Goal: Task Accomplishment & Management: Manage account settings

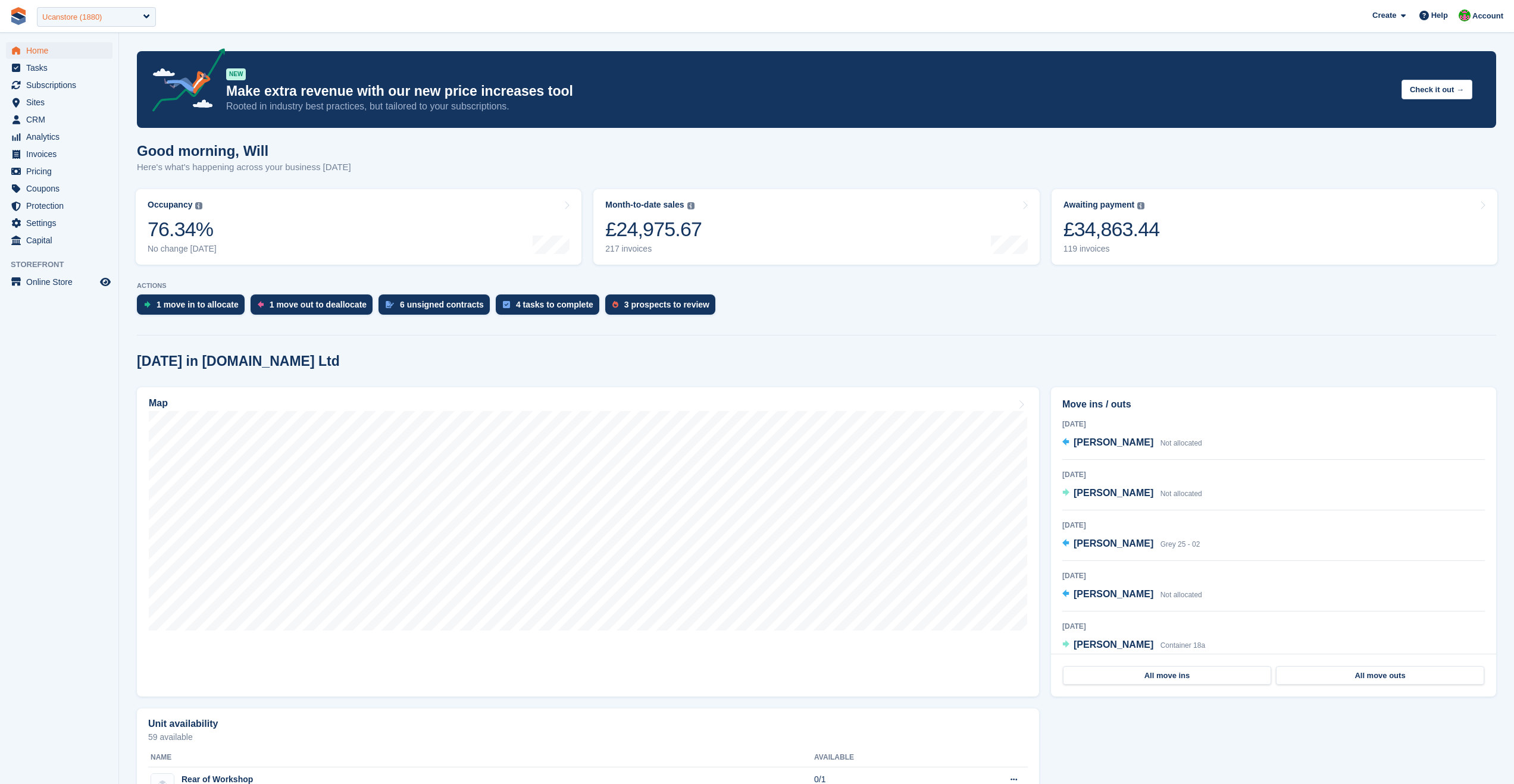
click at [118, 18] on div "Ucanstore (1880)" at bounding box center [96, 17] width 119 height 20
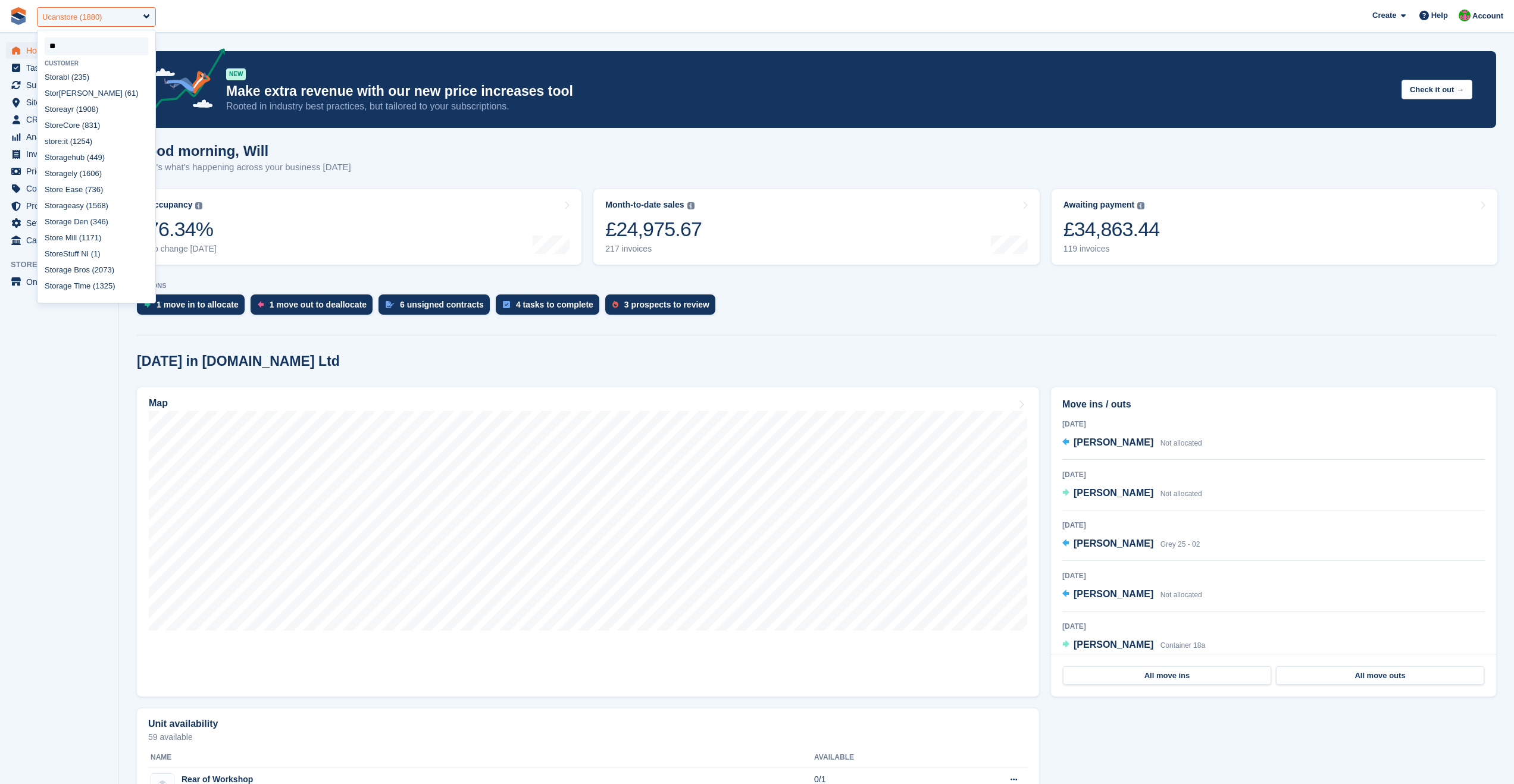
type input "*"
select select
type input "****"
select select "****"
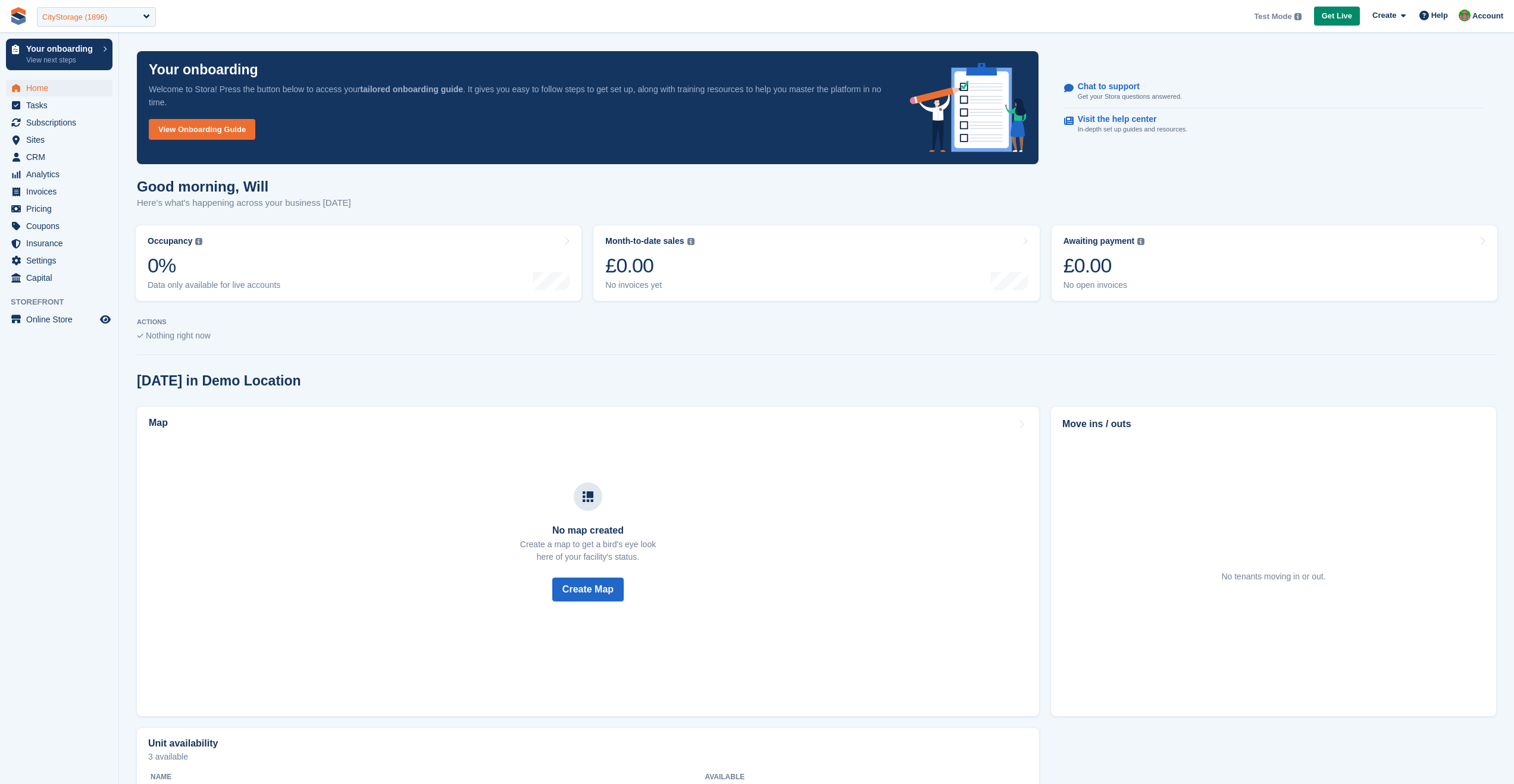
click at [143, 14] on div "CityStorage (1896)" at bounding box center [96, 17] width 119 height 20
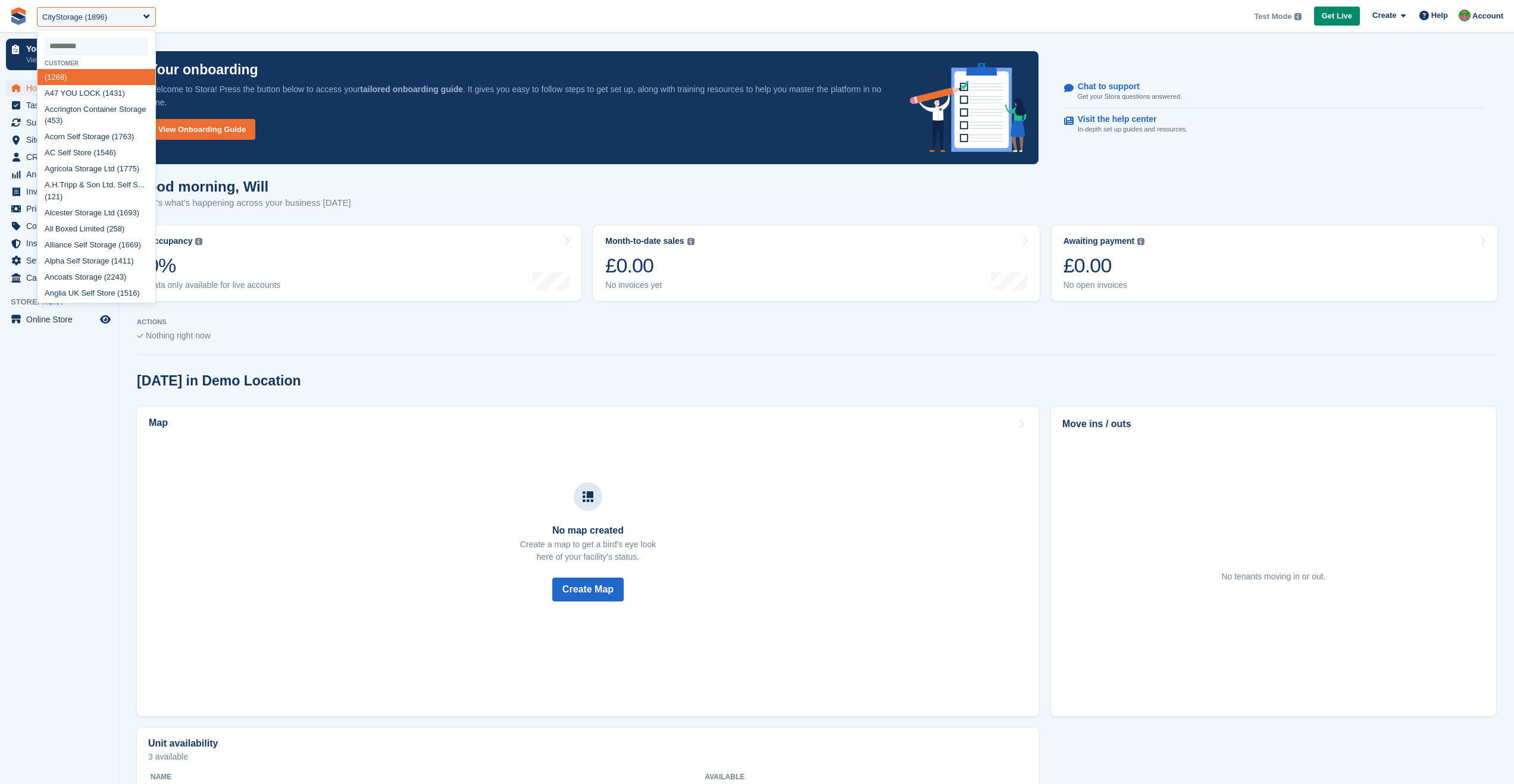
click at [285, 29] on span "**********" at bounding box center [757, 16] width 1514 height 32
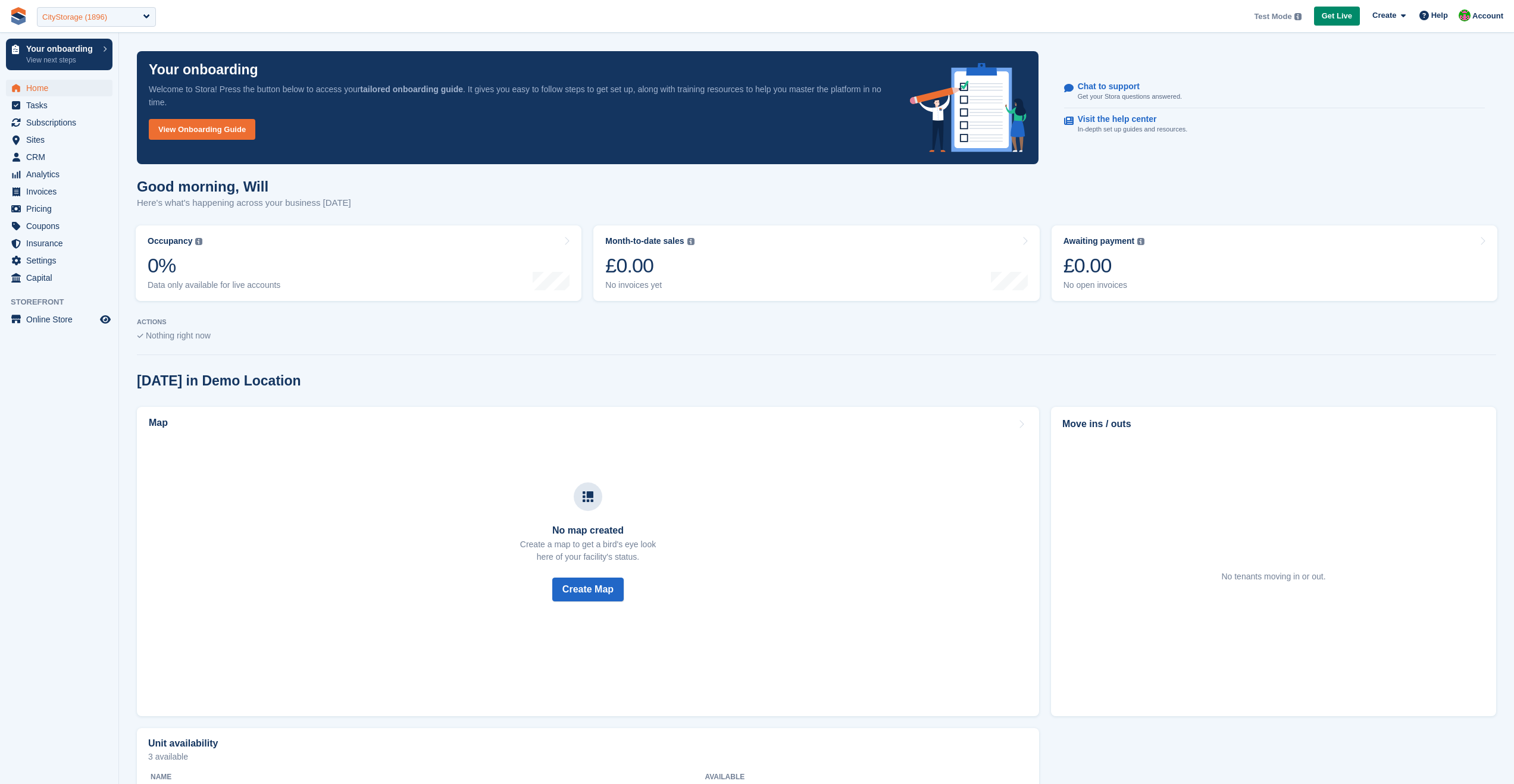
click at [78, 18] on div "CityStorage (1896)" at bounding box center [75, 17] width 65 height 12
type input "*****"
select select "****"
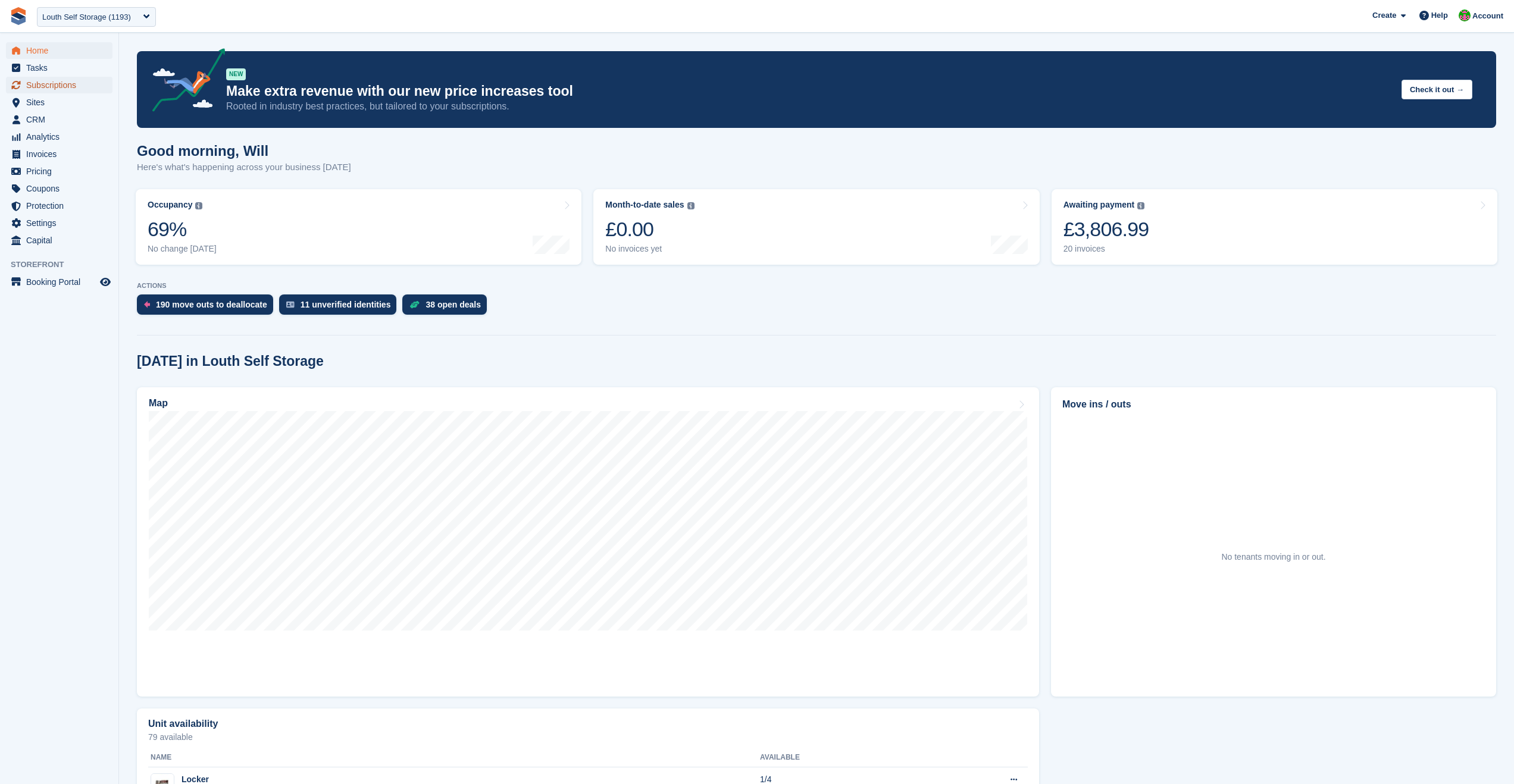
click at [67, 87] on span "Subscriptions" at bounding box center [62, 85] width 71 height 17
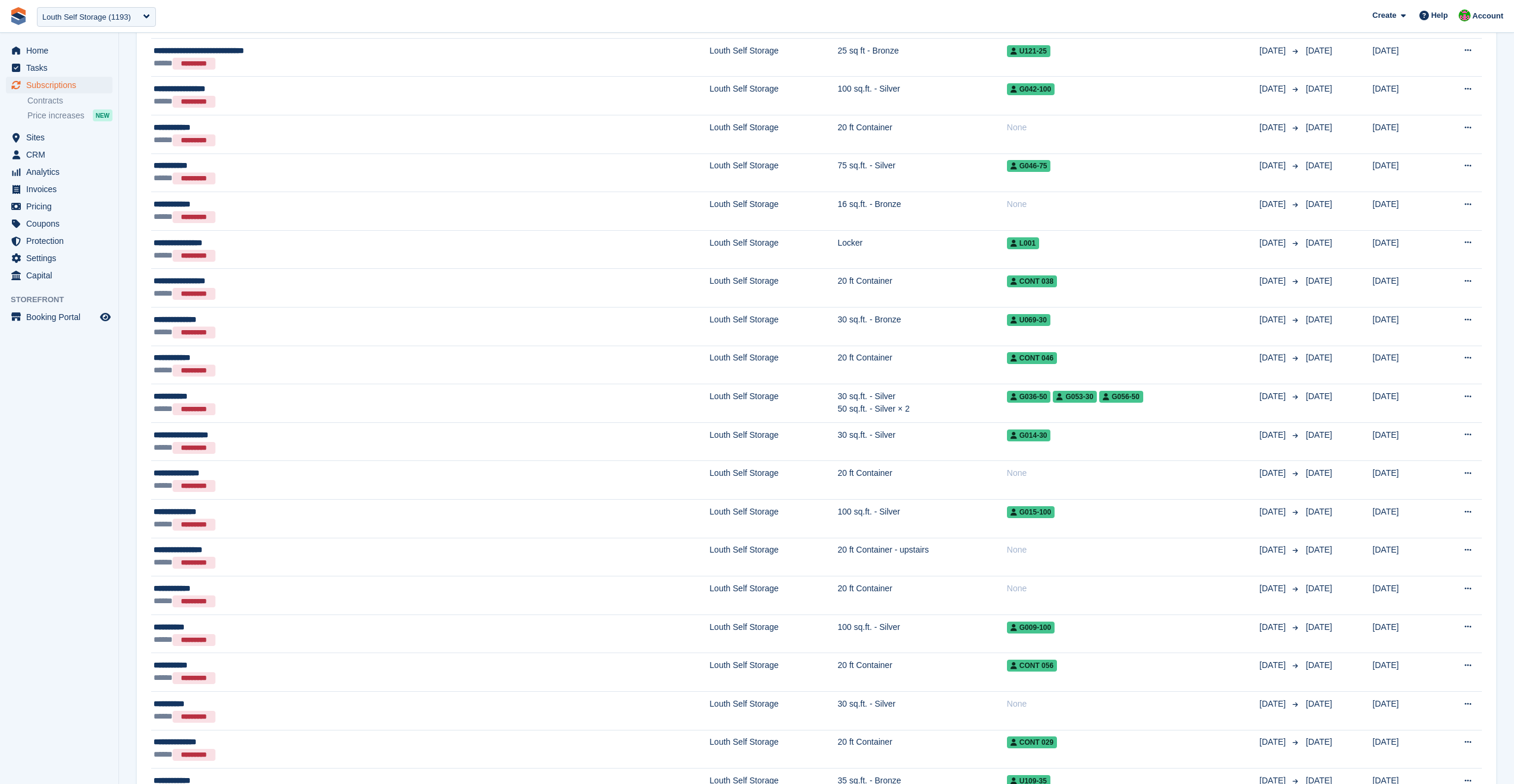
scroll to position [1527, 0]
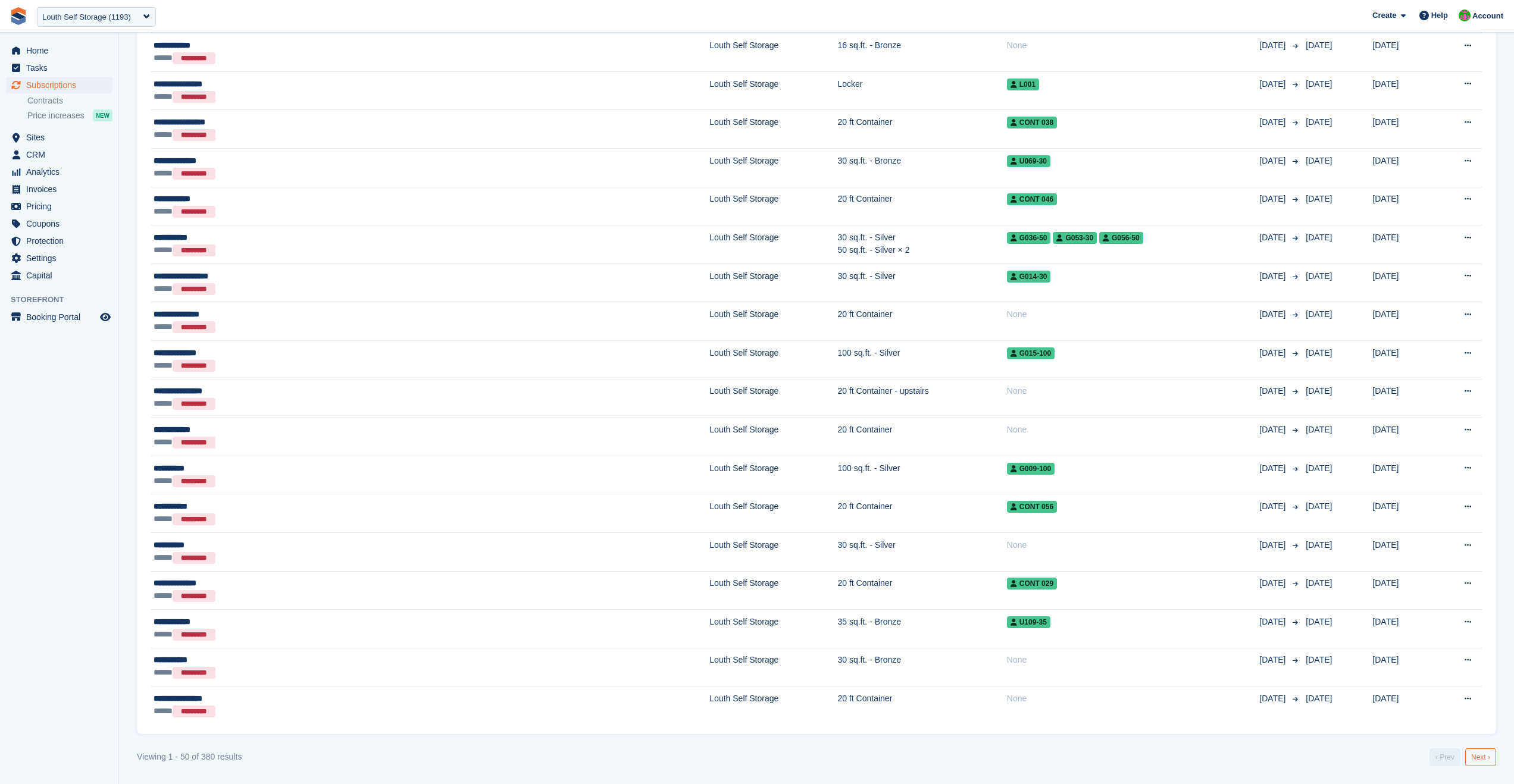
click at [1484, 760] on link "Next ›" at bounding box center [1481, 757] width 31 height 18
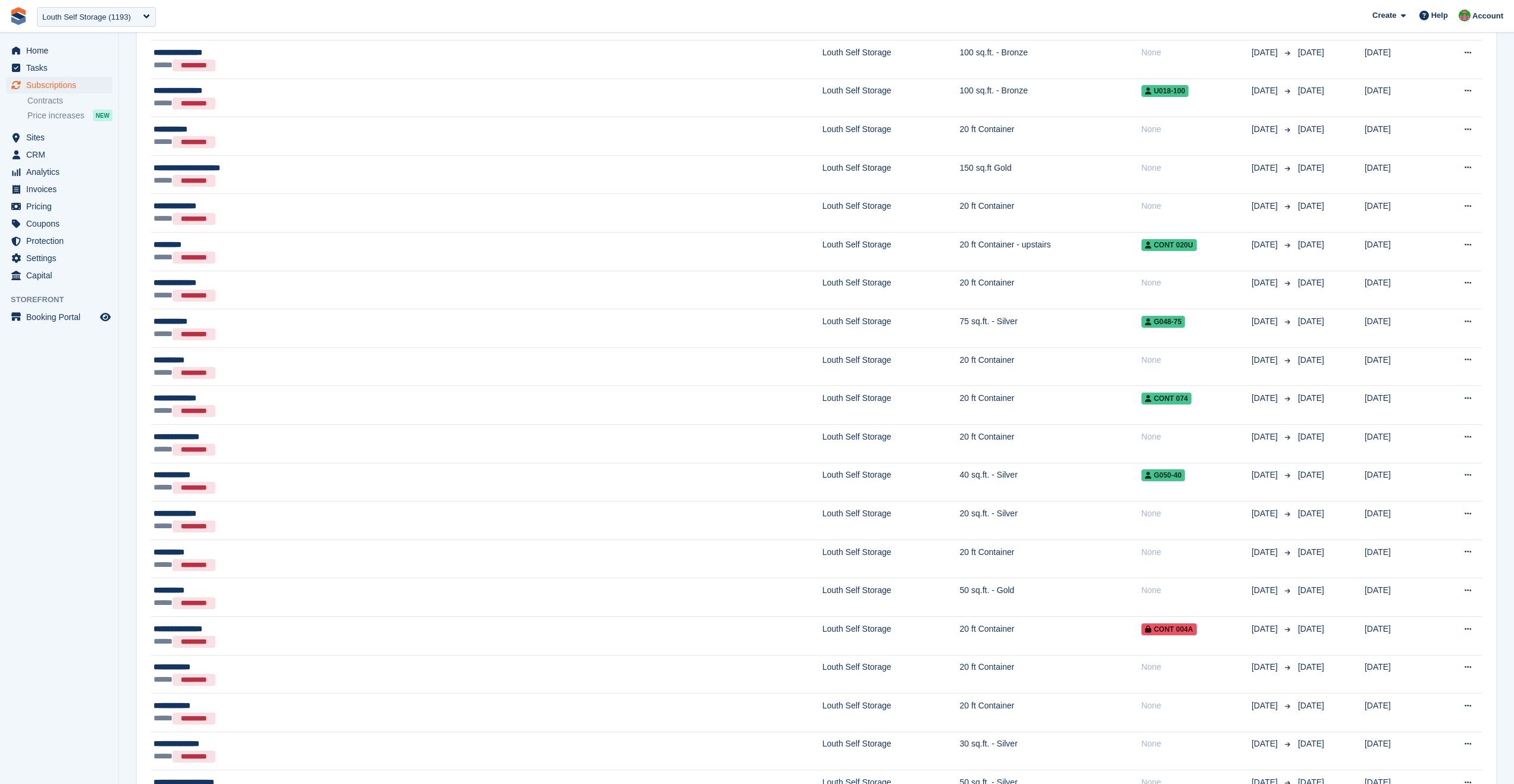
scroll to position [1527, 0]
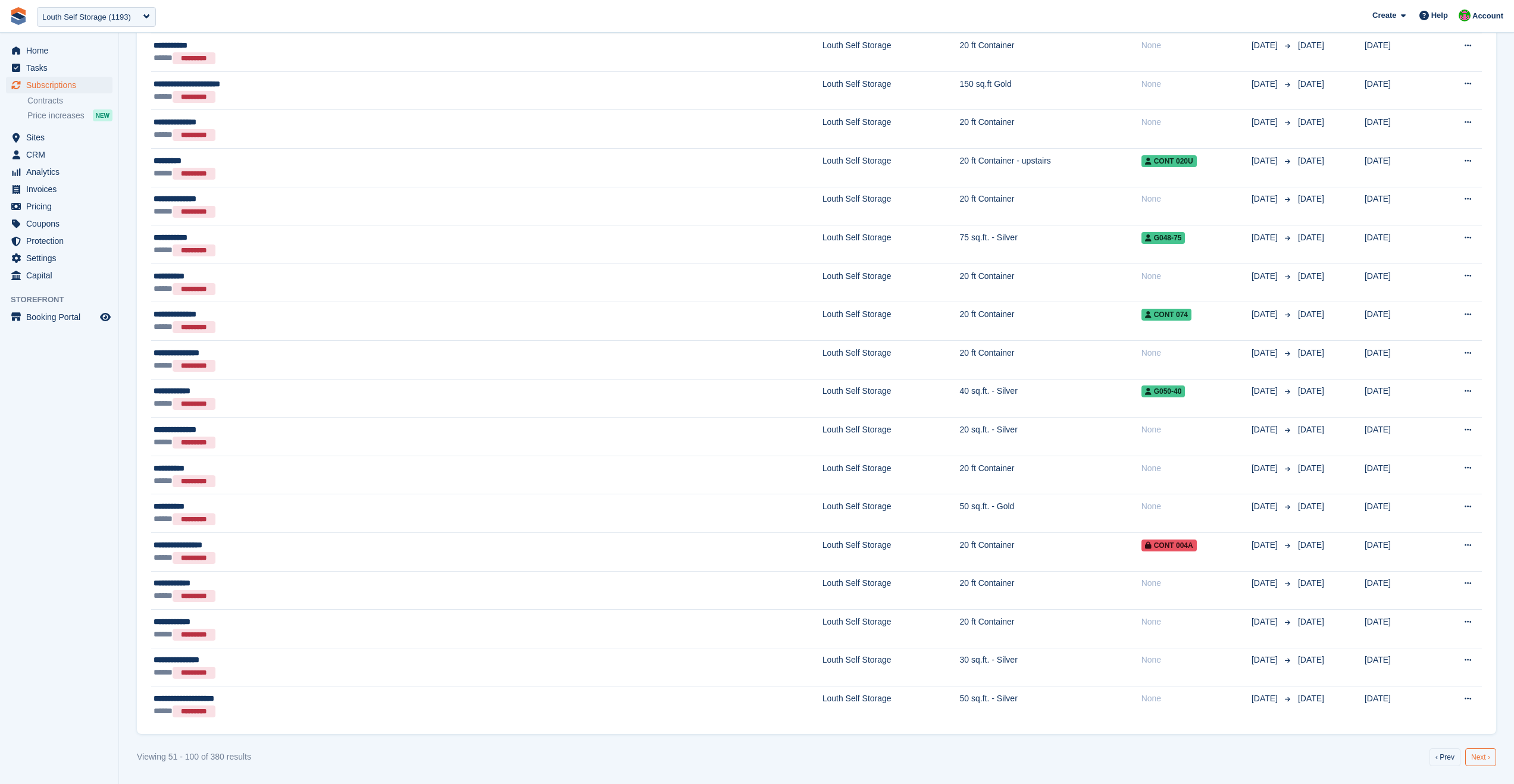
click at [1482, 755] on link "Next ›" at bounding box center [1481, 757] width 31 height 18
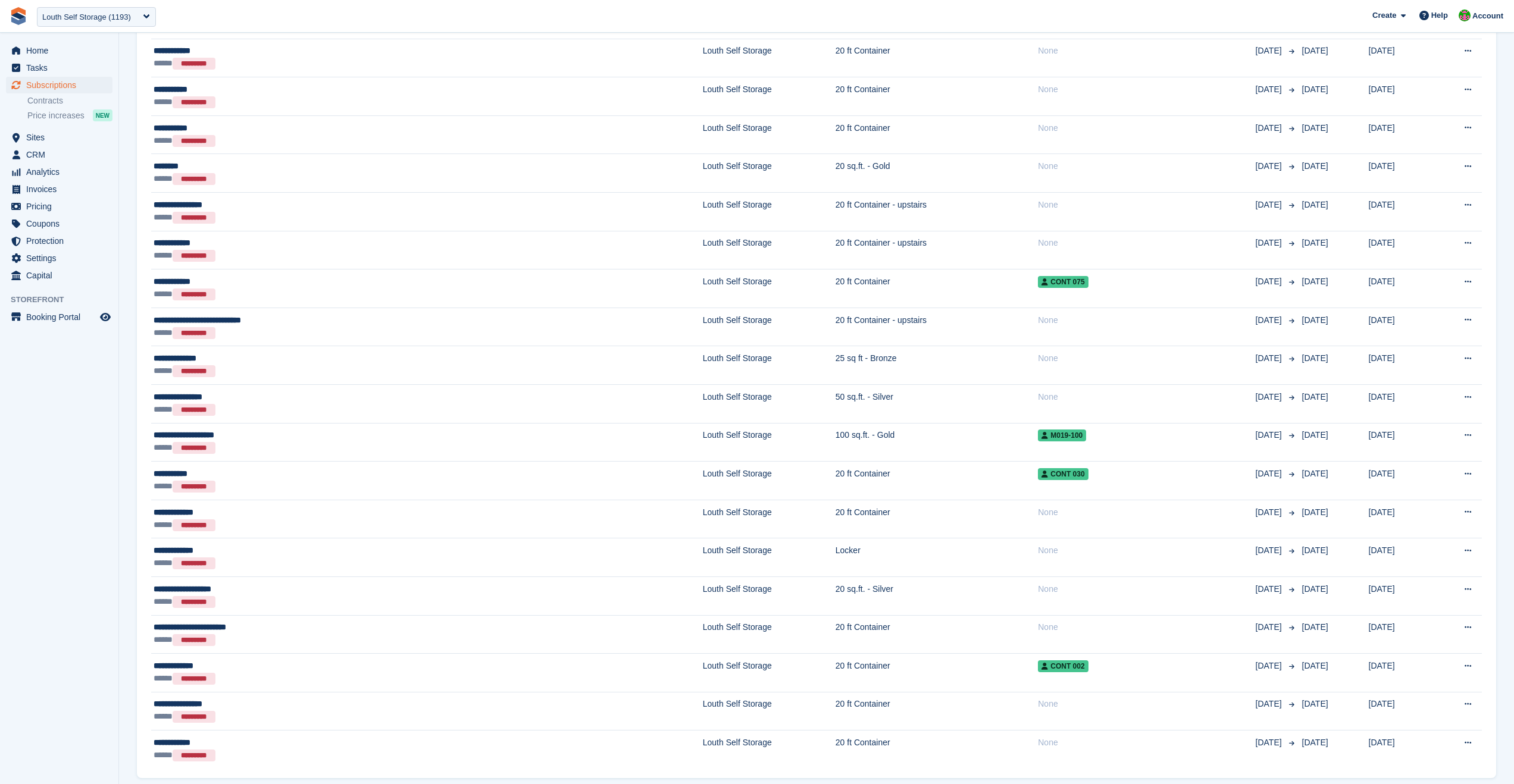
scroll to position [1527, 0]
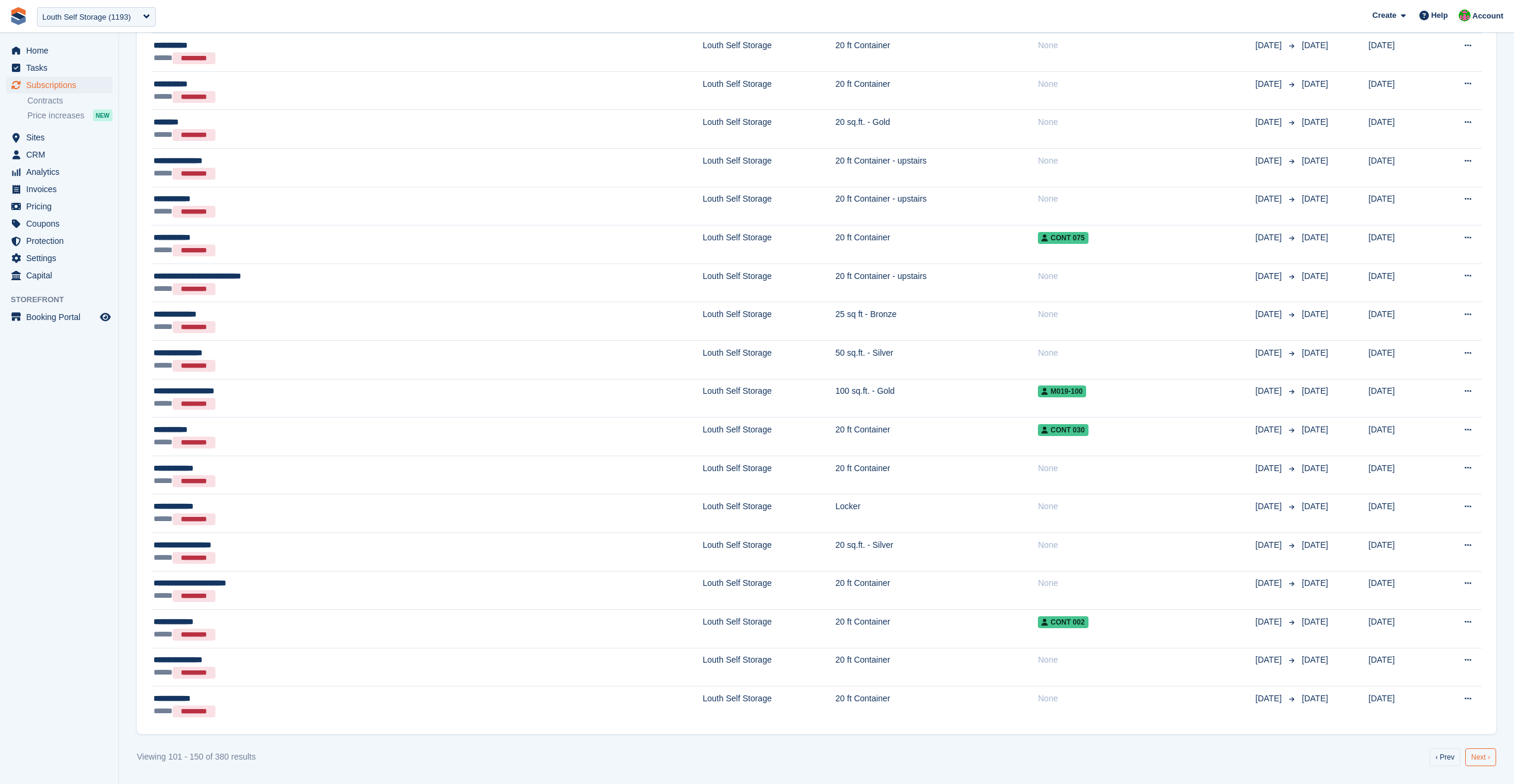
click at [1483, 757] on link "Next ›" at bounding box center [1481, 757] width 31 height 18
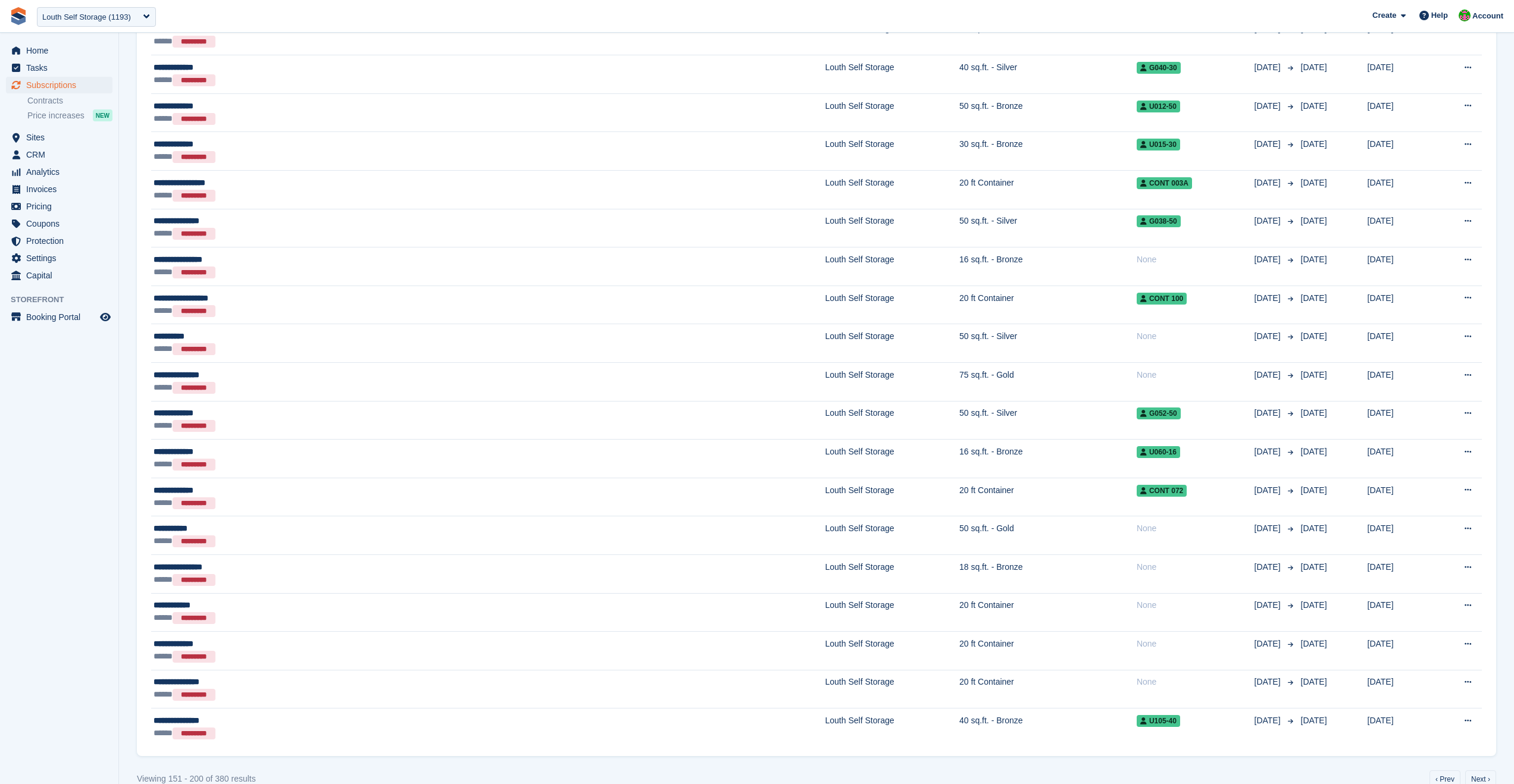
scroll to position [1527, 0]
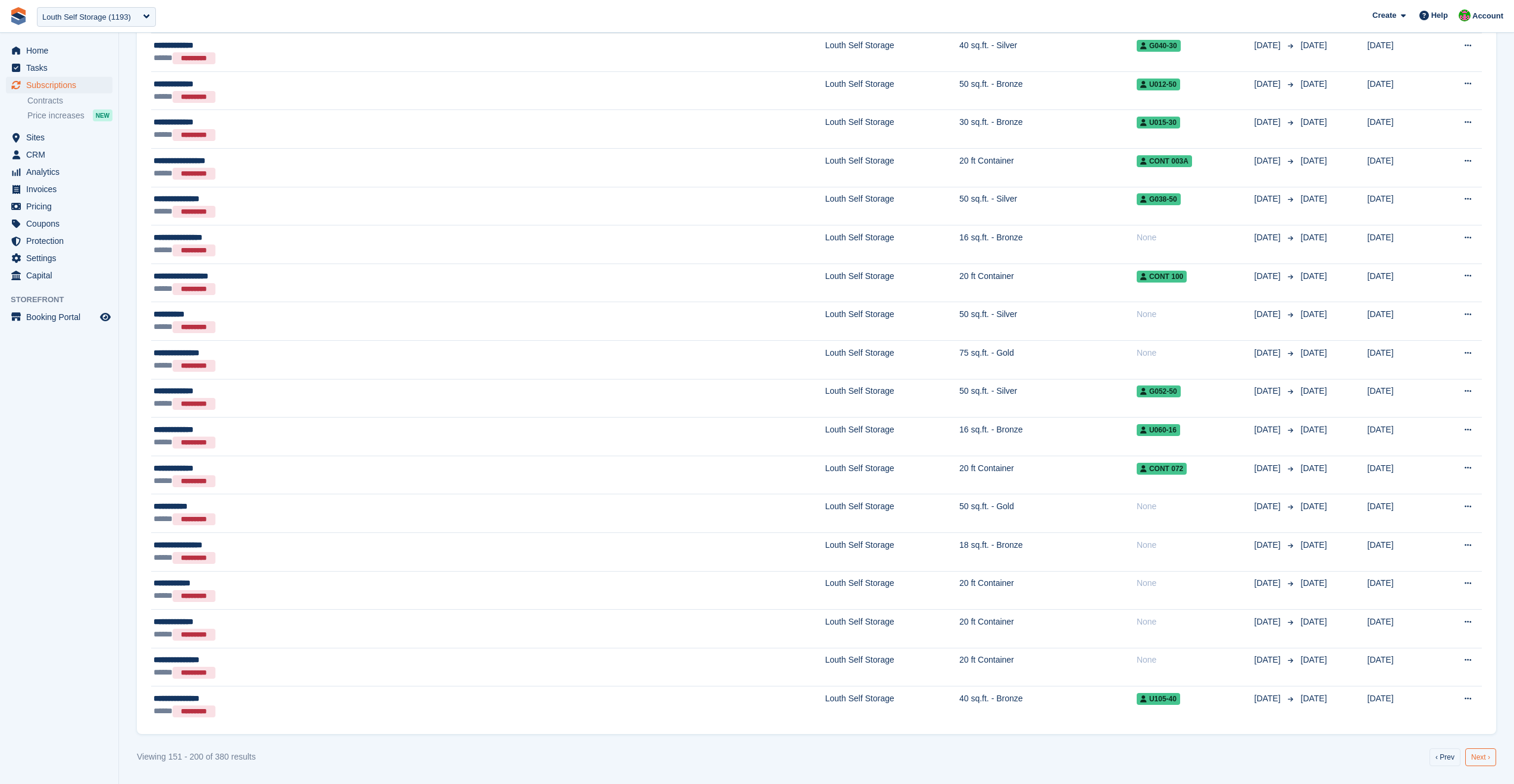
click at [1485, 754] on link "Next ›" at bounding box center [1481, 757] width 31 height 18
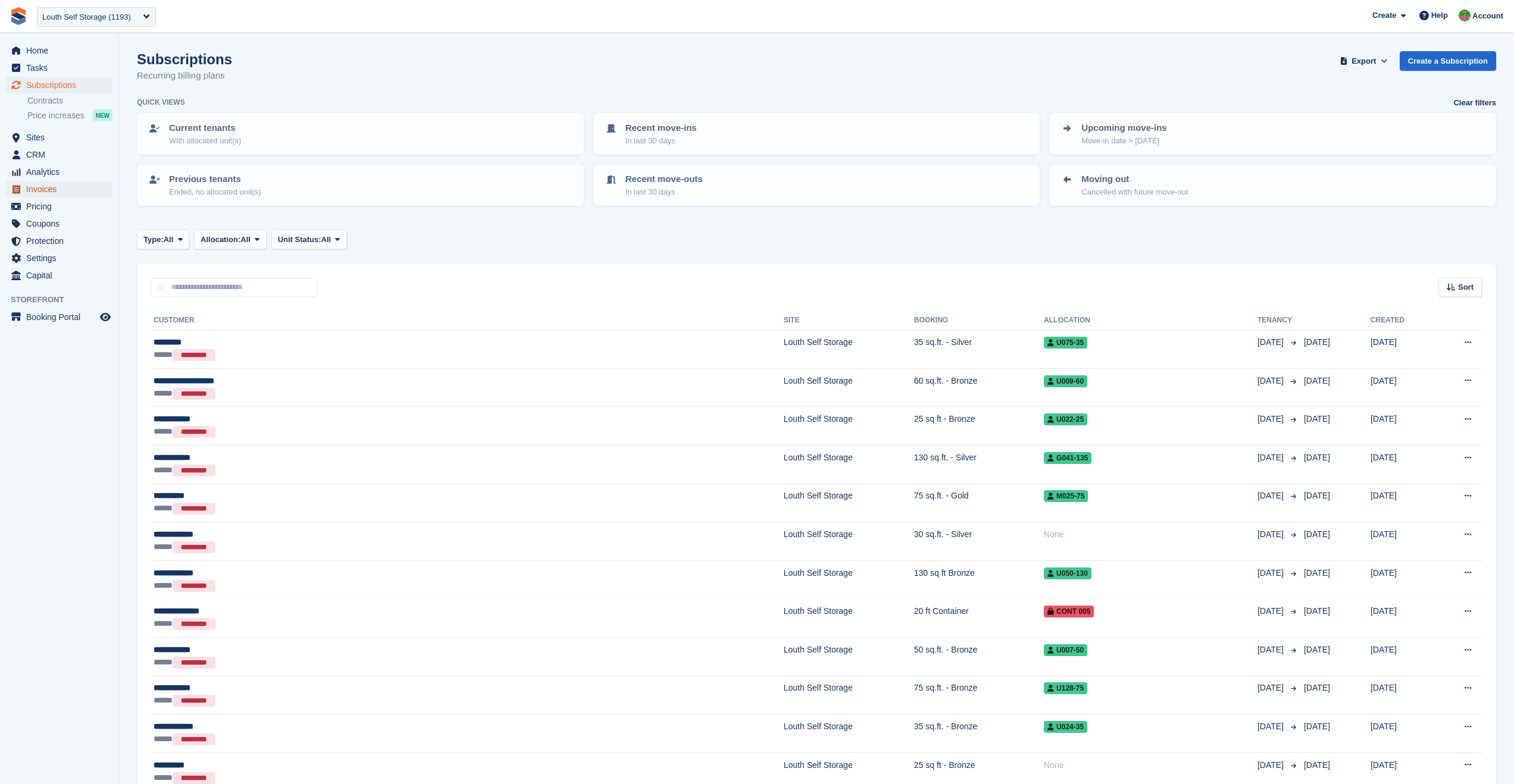
click at [41, 186] on span "Invoices" at bounding box center [62, 189] width 71 height 17
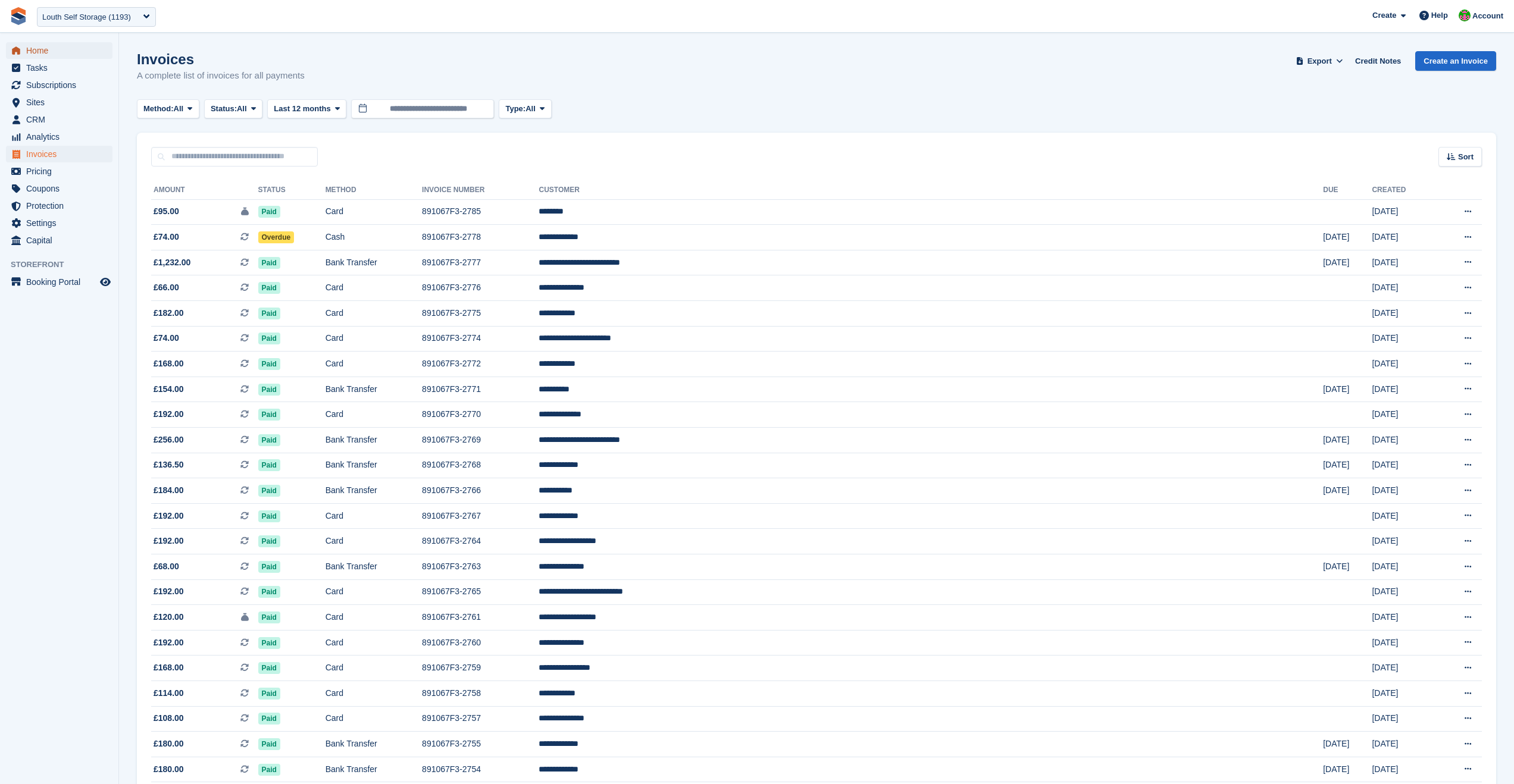
click at [40, 57] on span "Home" at bounding box center [62, 50] width 71 height 17
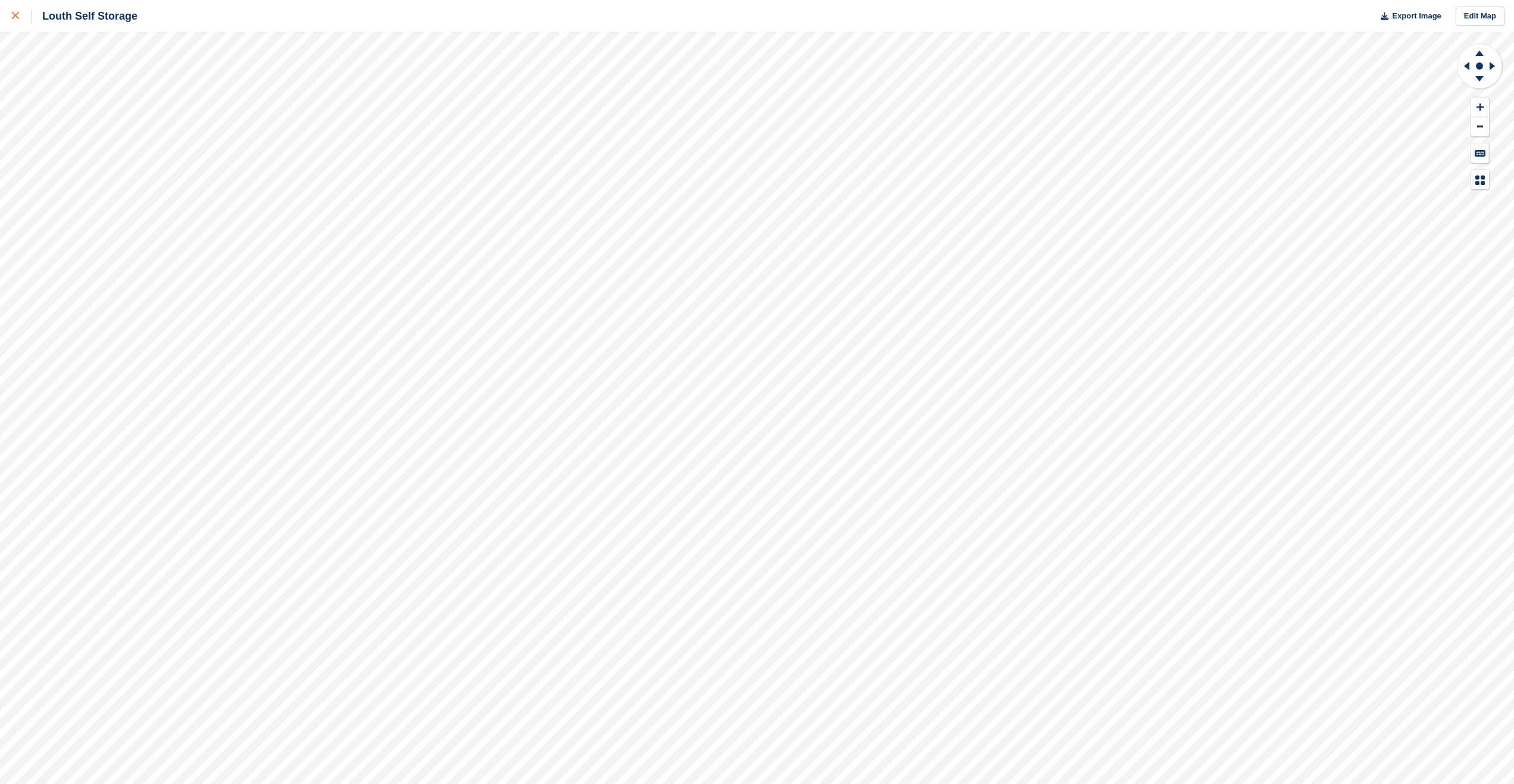
click at [17, 15] on icon at bounding box center [15, 15] width 7 height 7
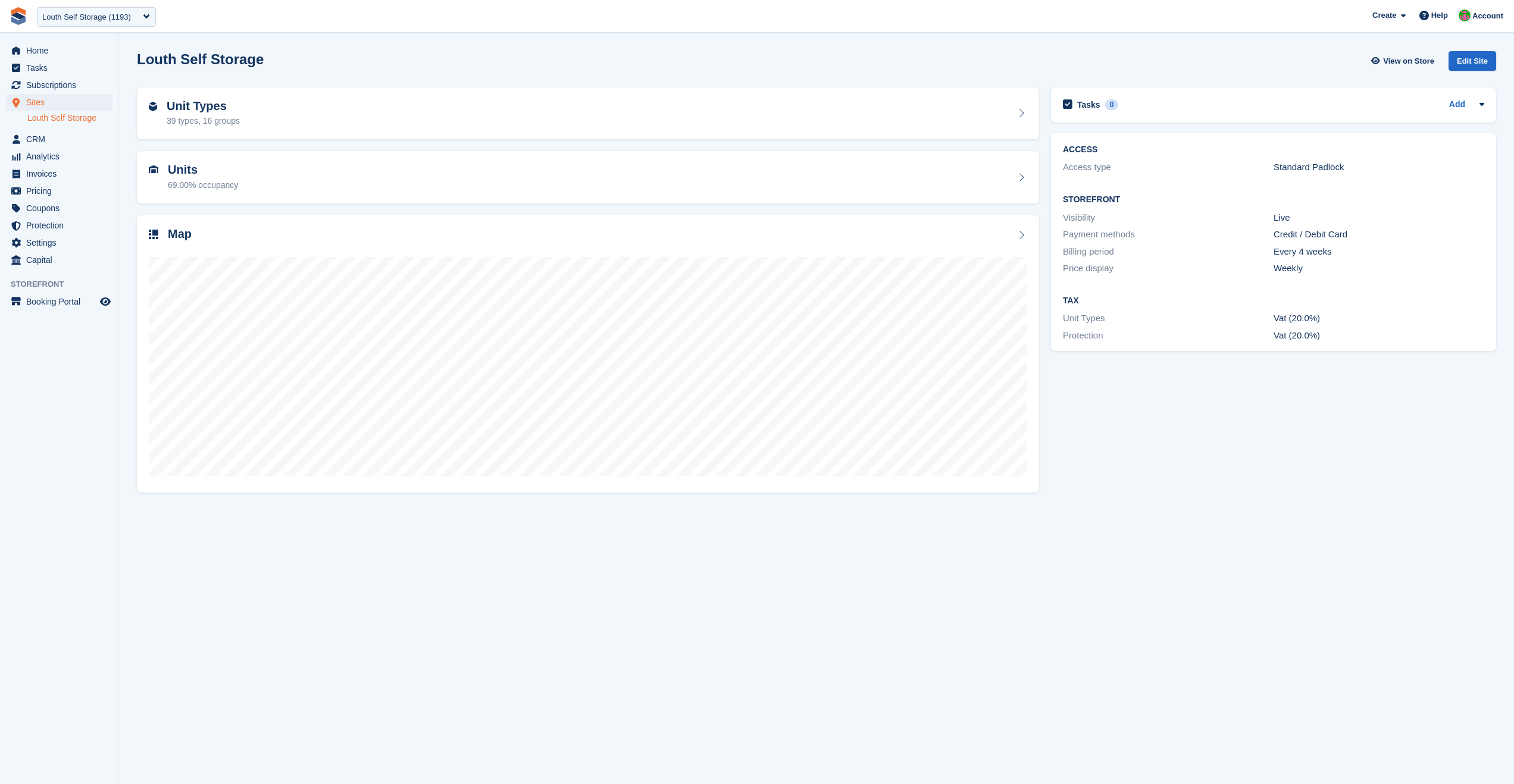
click at [1053, 537] on section "Louth Self Storage View on Store Edit Site Unit Types 39 types, 16 groups Units…" at bounding box center [817, 392] width 1395 height 784
click at [61, 304] on span "Booking Portal" at bounding box center [62, 302] width 71 height 17
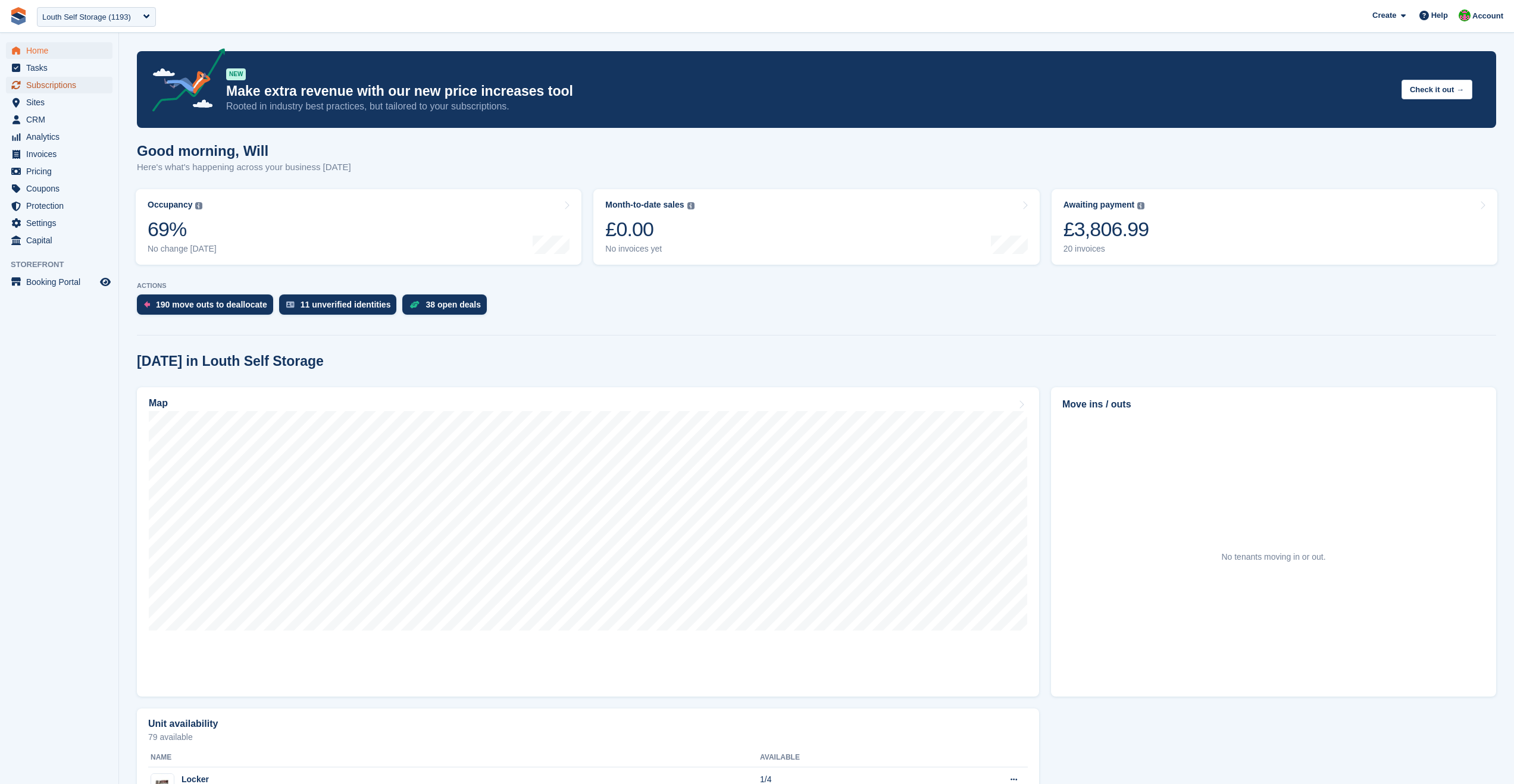
click at [52, 89] on span "Subscriptions" at bounding box center [62, 85] width 71 height 17
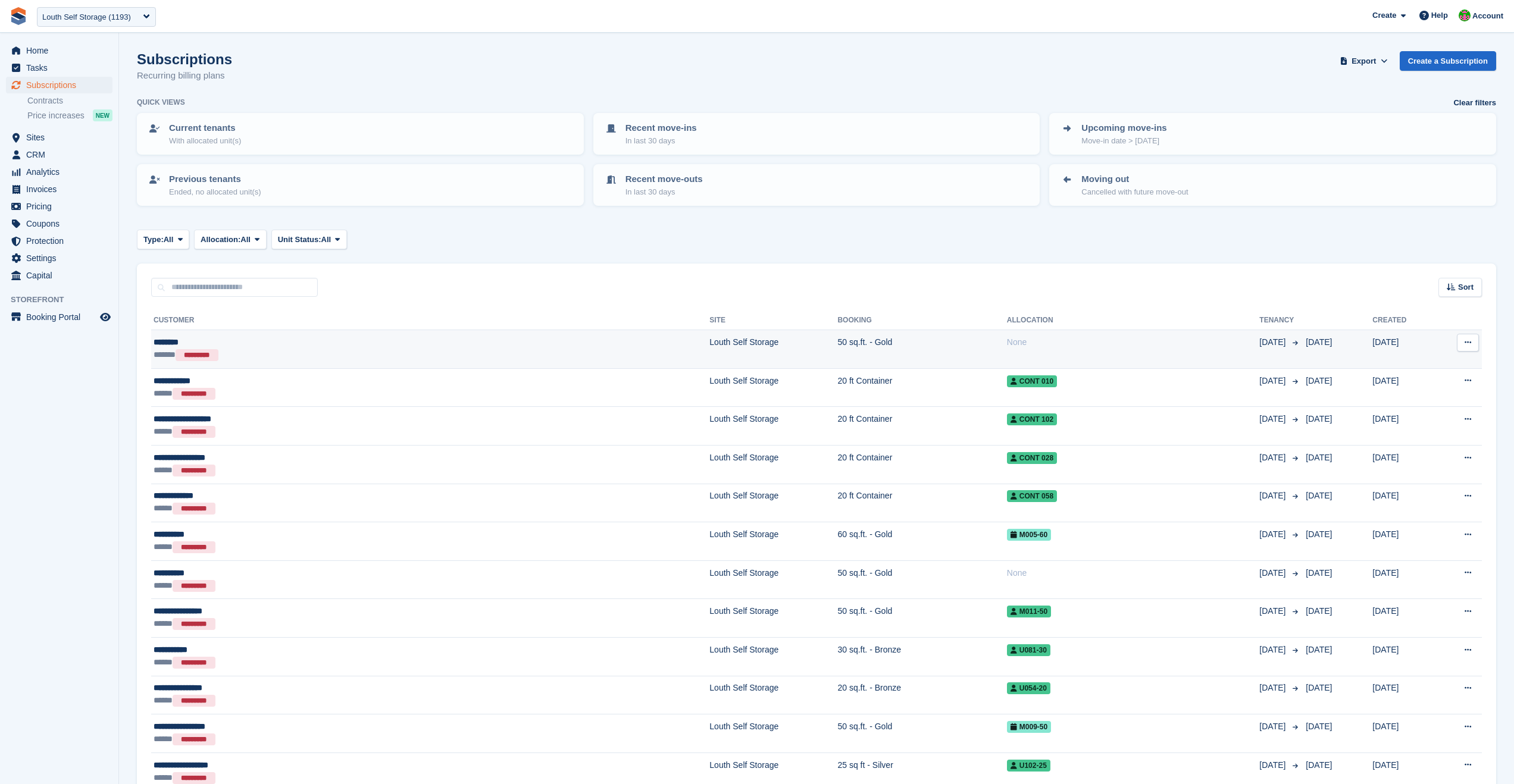
click at [710, 357] on td "Louth Self Storage" at bounding box center [774, 349] width 128 height 39
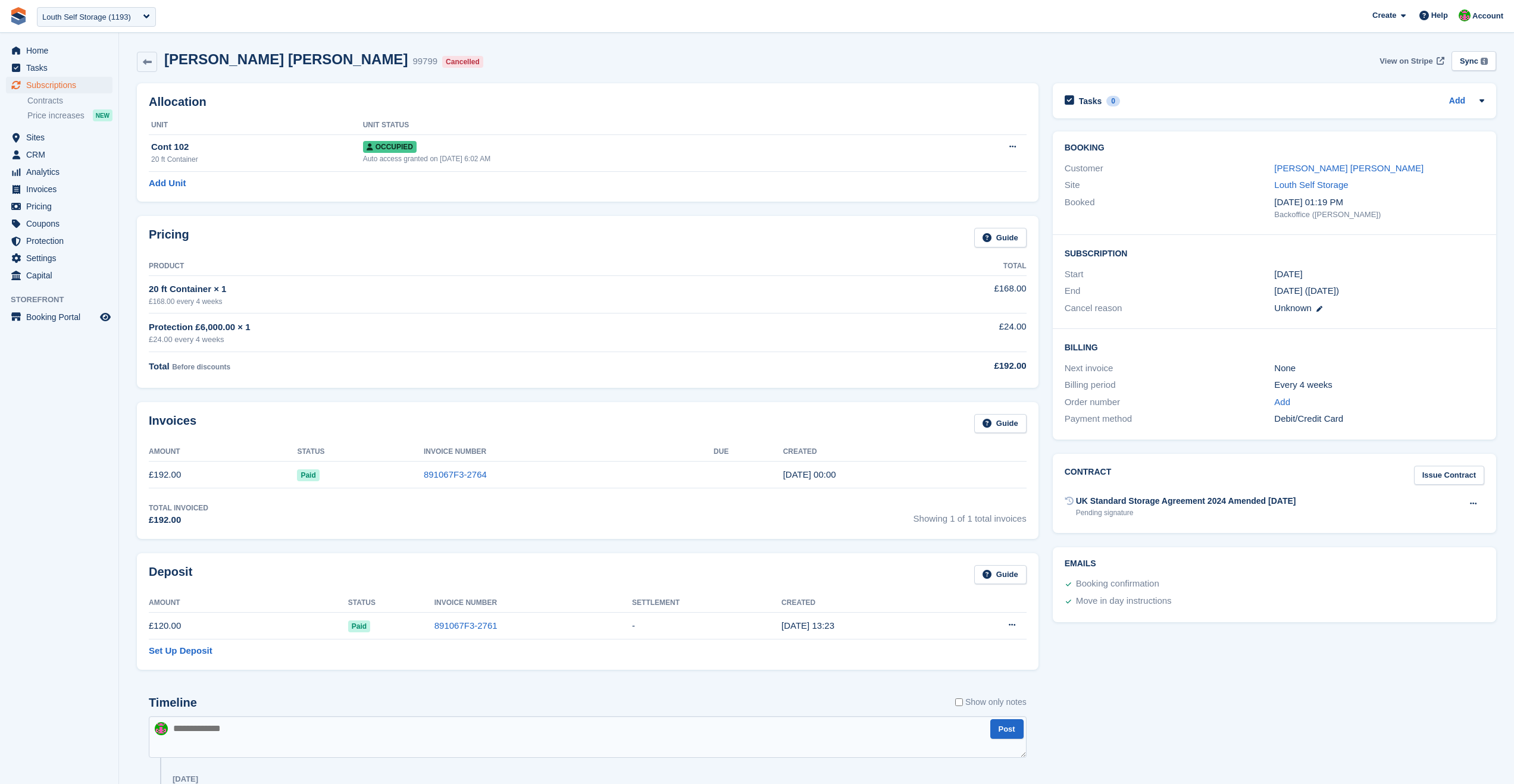
click at [1397, 61] on span "View on Stripe" at bounding box center [1406, 61] width 53 height 12
click at [113, 18] on div "Louth Self Storage (1193)" at bounding box center [86, 17] width 89 height 12
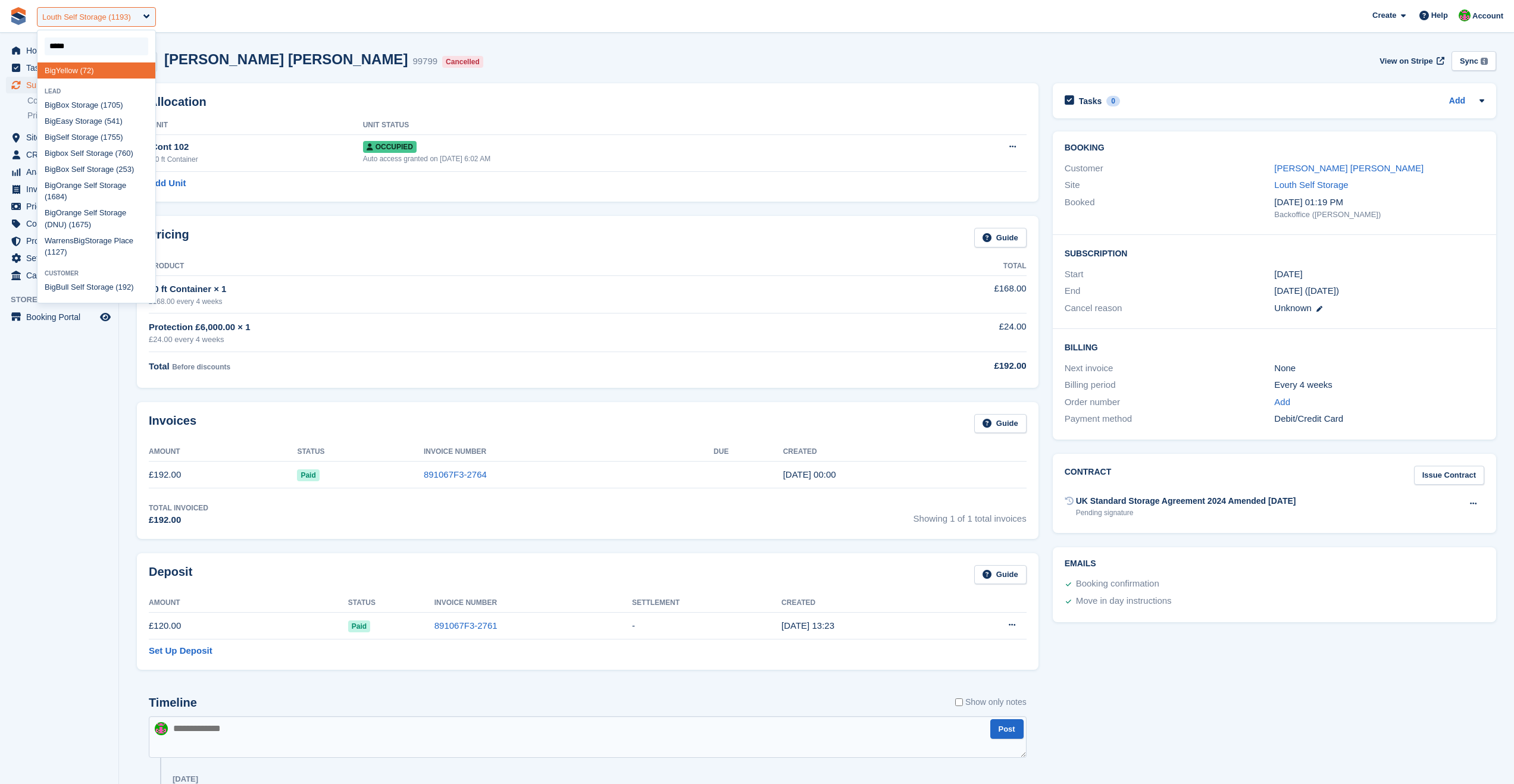
type input "******"
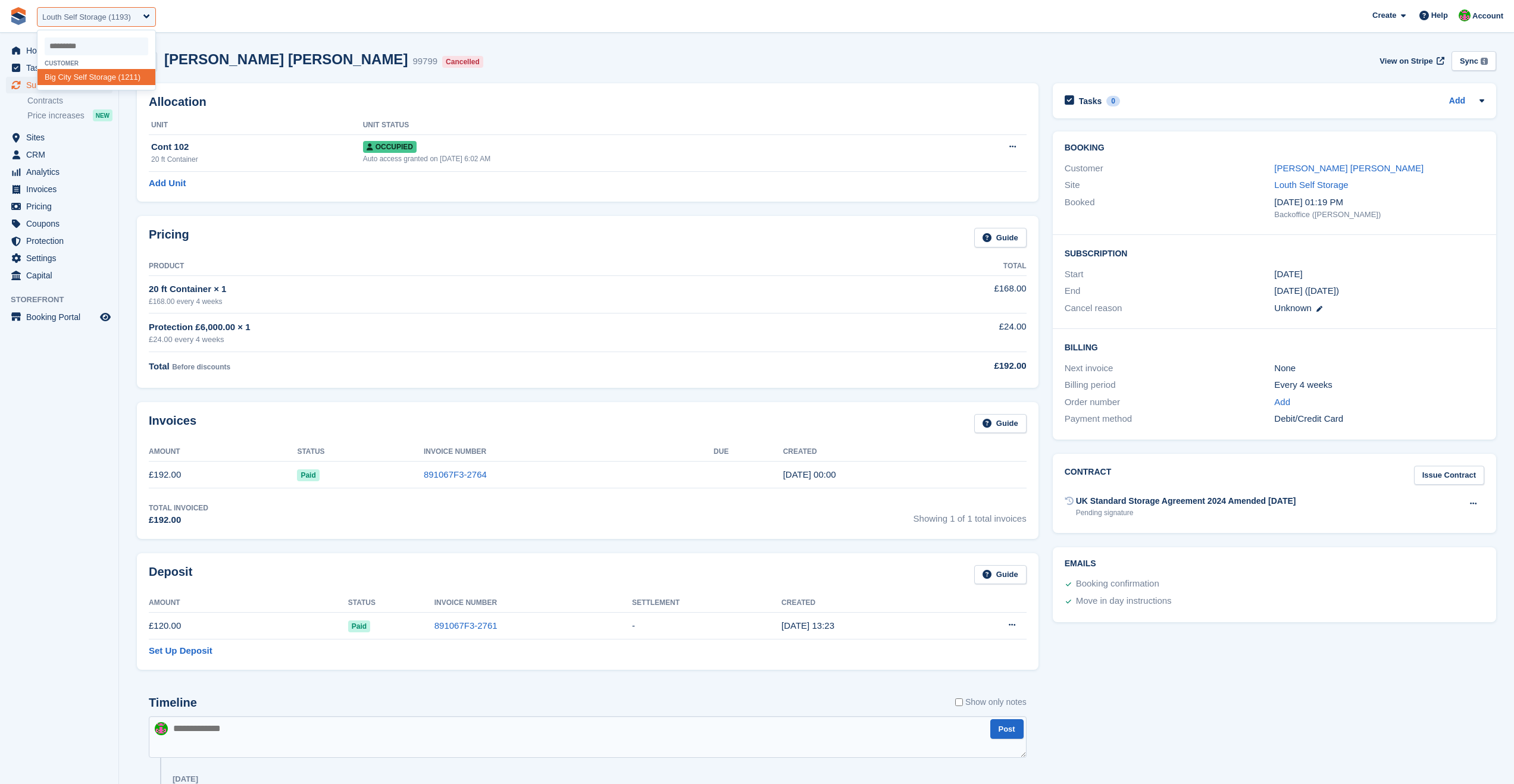
select select "****"
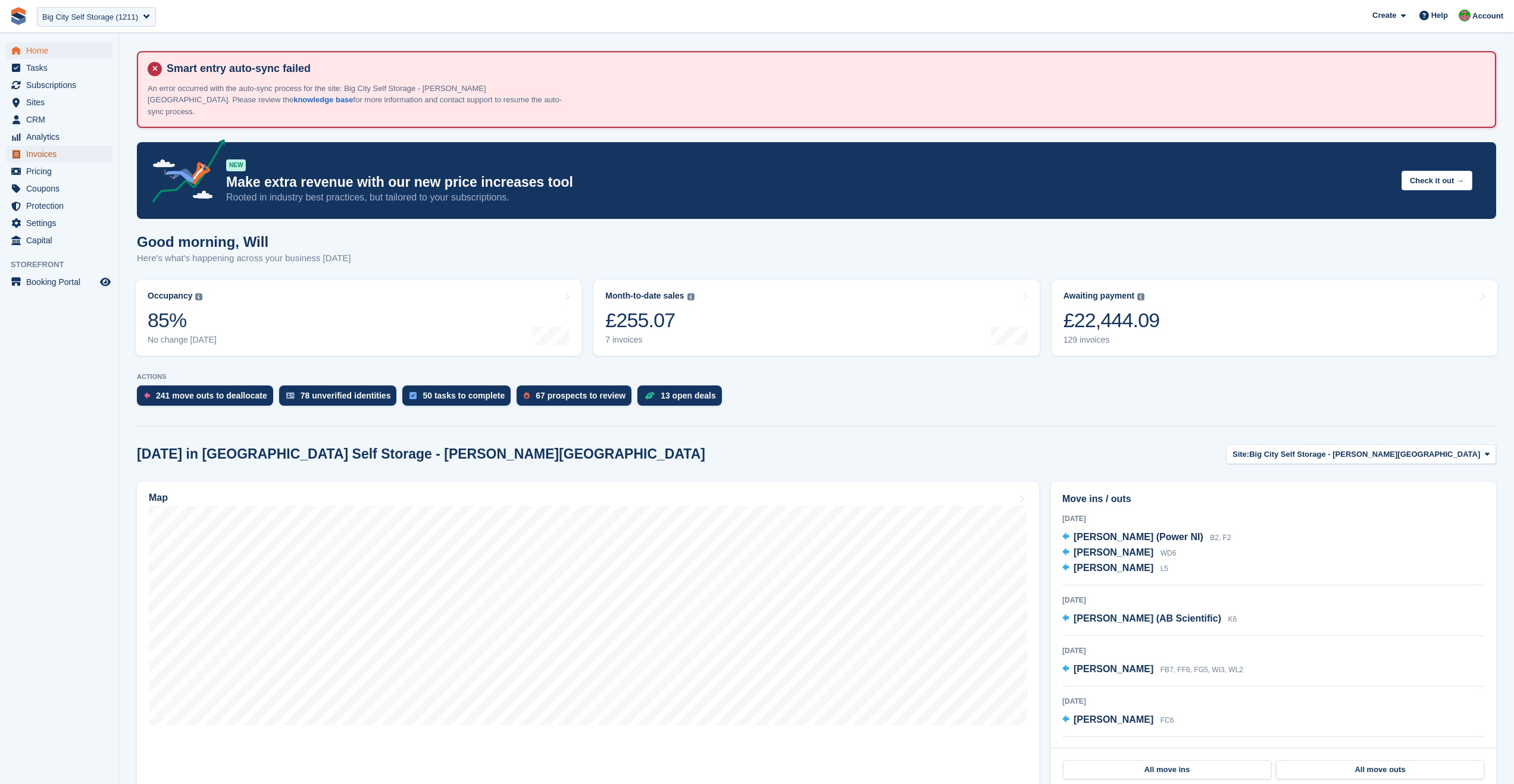
click at [52, 153] on span "Invoices" at bounding box center [62, 154] width 71 height 17
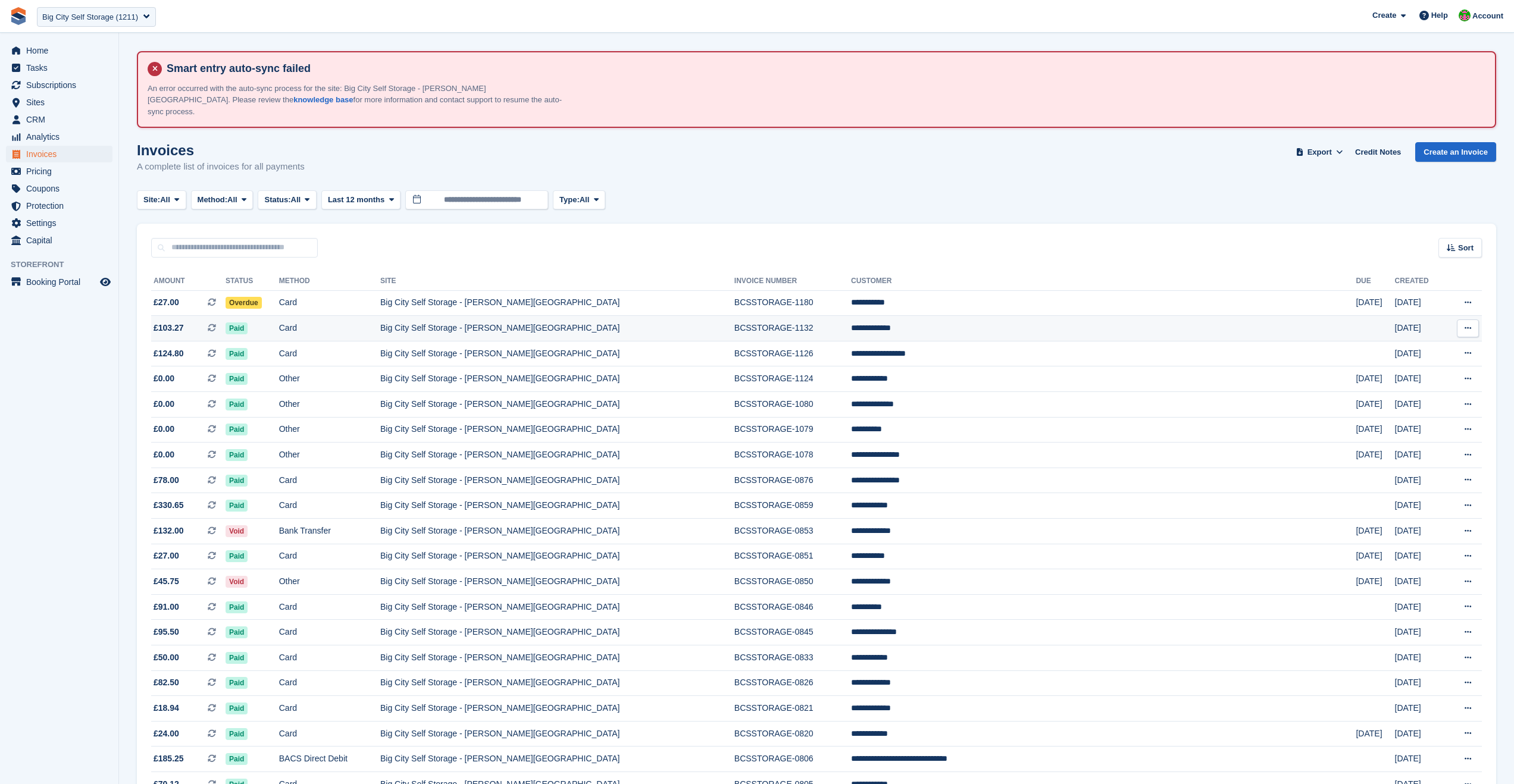
click at [696, 318] on td "Big City Self Storage - [PERSON_NAME][GEOGRAPHIC_DATA]" at bounding box center [558, 329] width 354 height 25
click at [57, 89] on span "Subscriptions" at bounding box center [62, 85] width 71 height 17
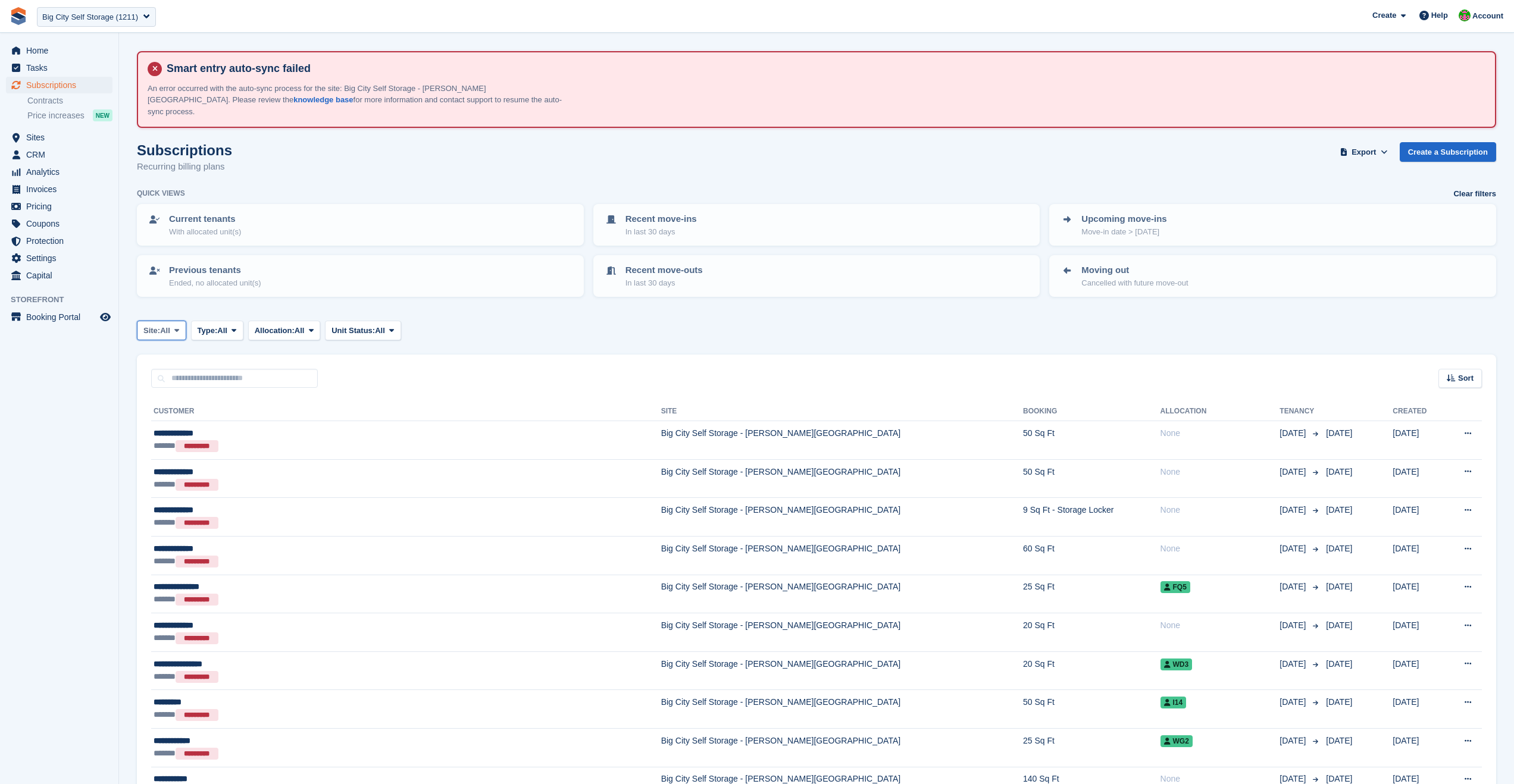
click at [169, 325] on span "All" at bounding box center [165, 331] width 10 height 12
click at [218, 325] on span "Type:" at bounding box center [208, 331] width 20 height 12
click at [250, 412] on link "Active" at bounding box center [248, 423] width 104 height 22
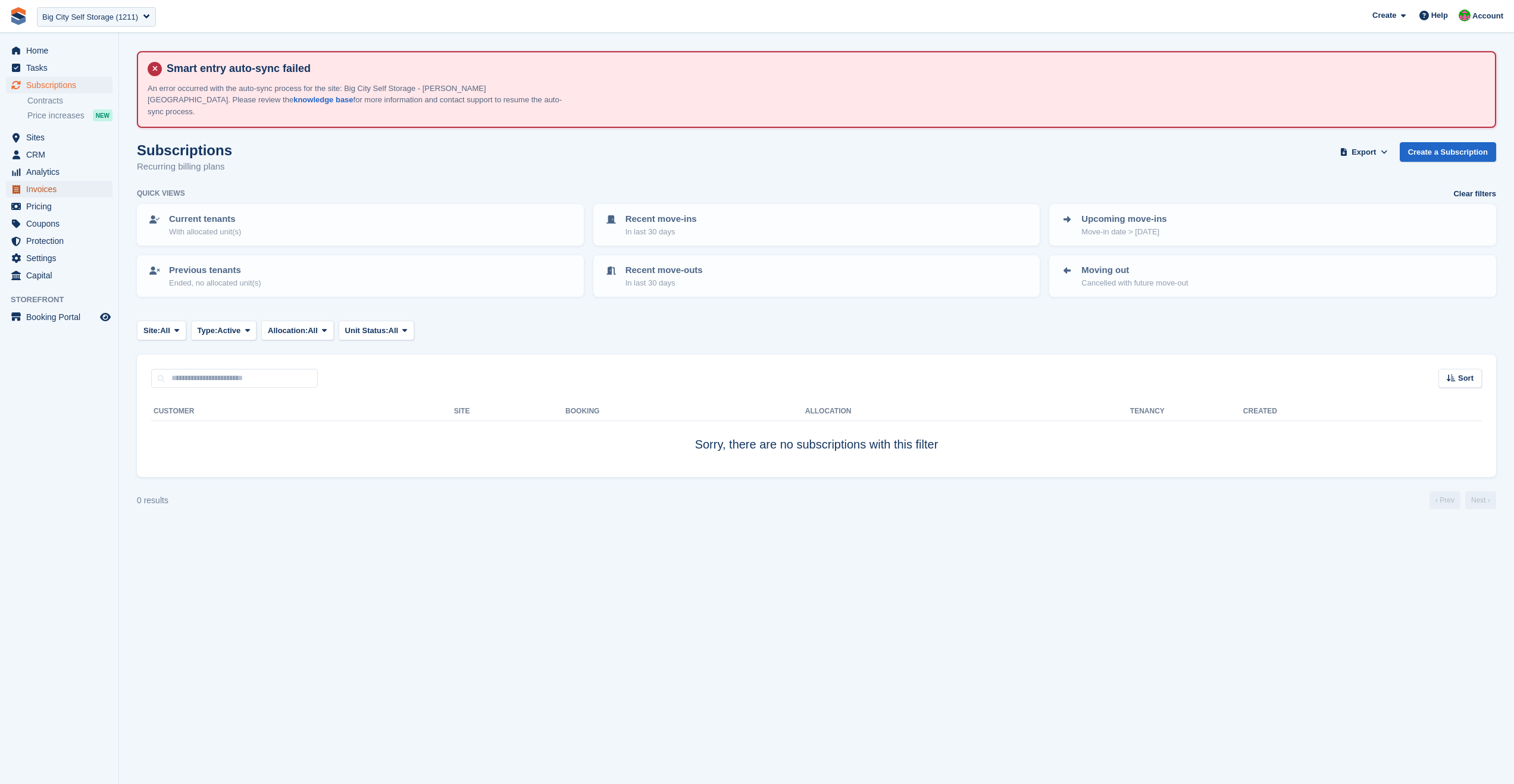
click at [54, 191] on span "Invoices" at bounding box center [62, 189] width 71 height 17
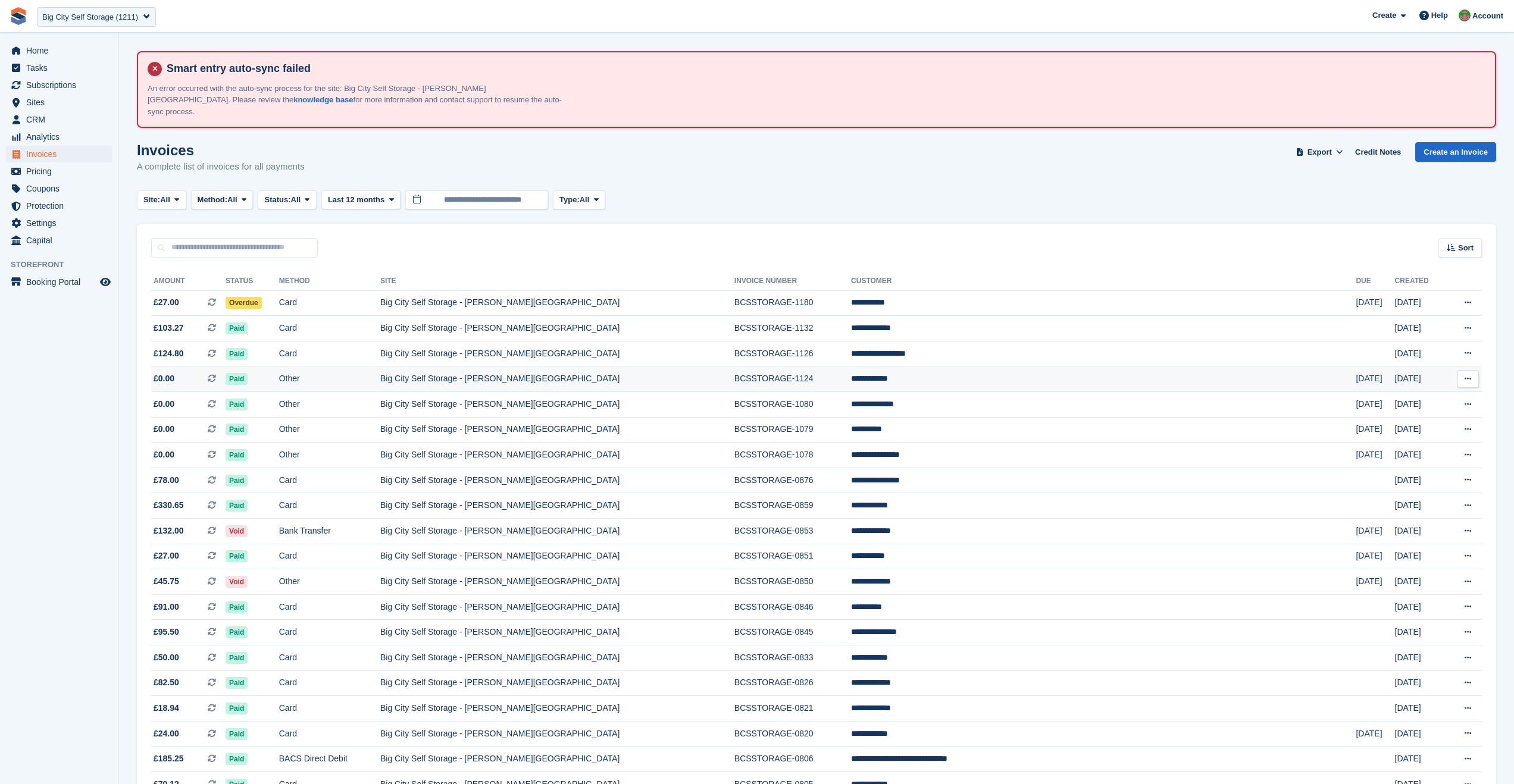
click at [830, 369] on td "BCSSTORAGE-1124" at bounding box center [793, 379] width 117 height 25
click at [501, 420] on td "Big City Self Storage - [PERSON_NAME][GEOGRAPHIC_DATA]" at bounding box center [558, 430] width 354 height 25
click at [623, 294] on td "Big City Self Storage - [PERSON_NAME][GEOGRAPHIC_DATA]" at bounding box center [558, 303] width 354 height 25
click at [41, 51] on span "Home" at bounding box center [62, 50] width 71 height 17
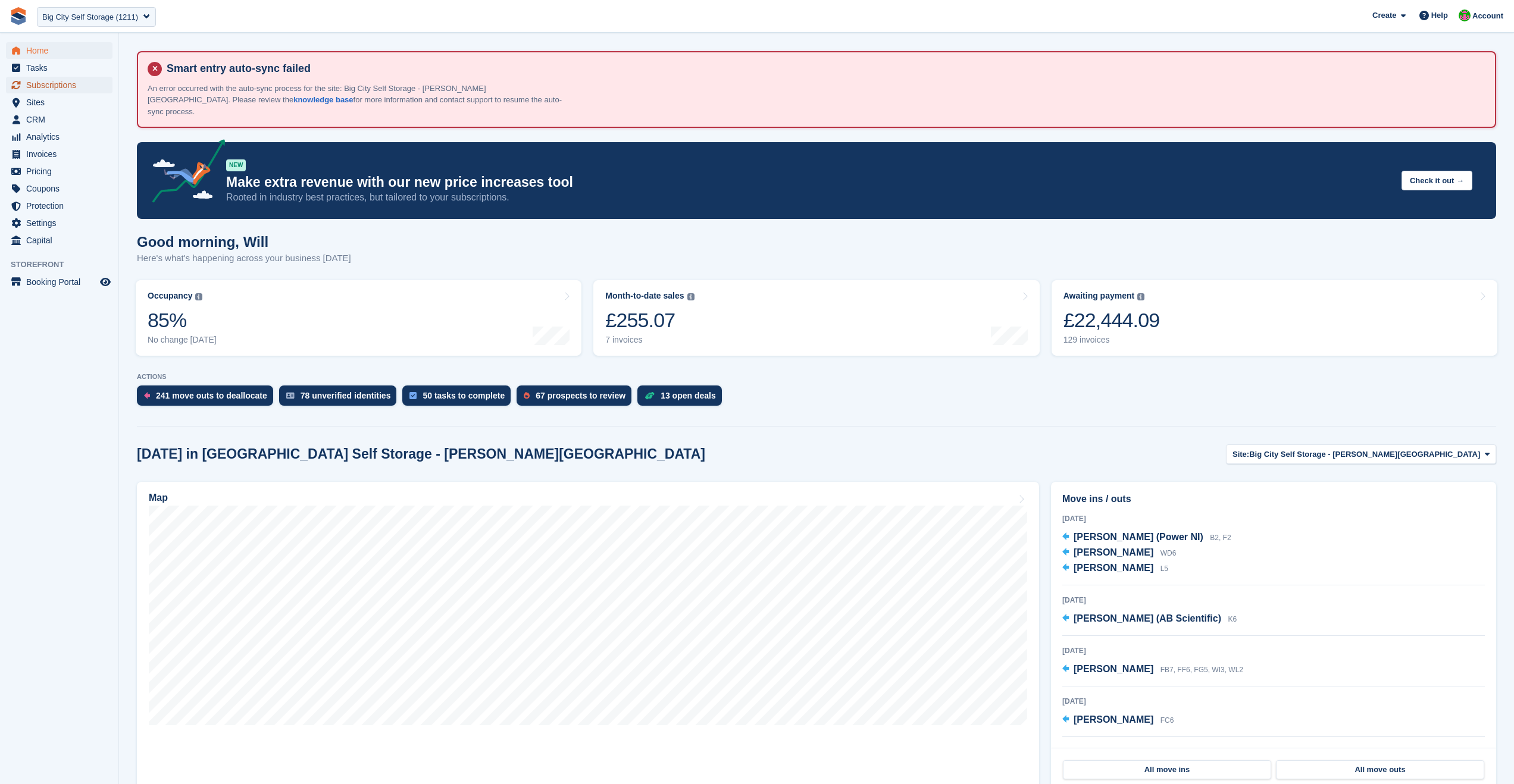
click at [54, 79] on span "Subscriptions" at bounding box center [62, 85] width 71 height 17
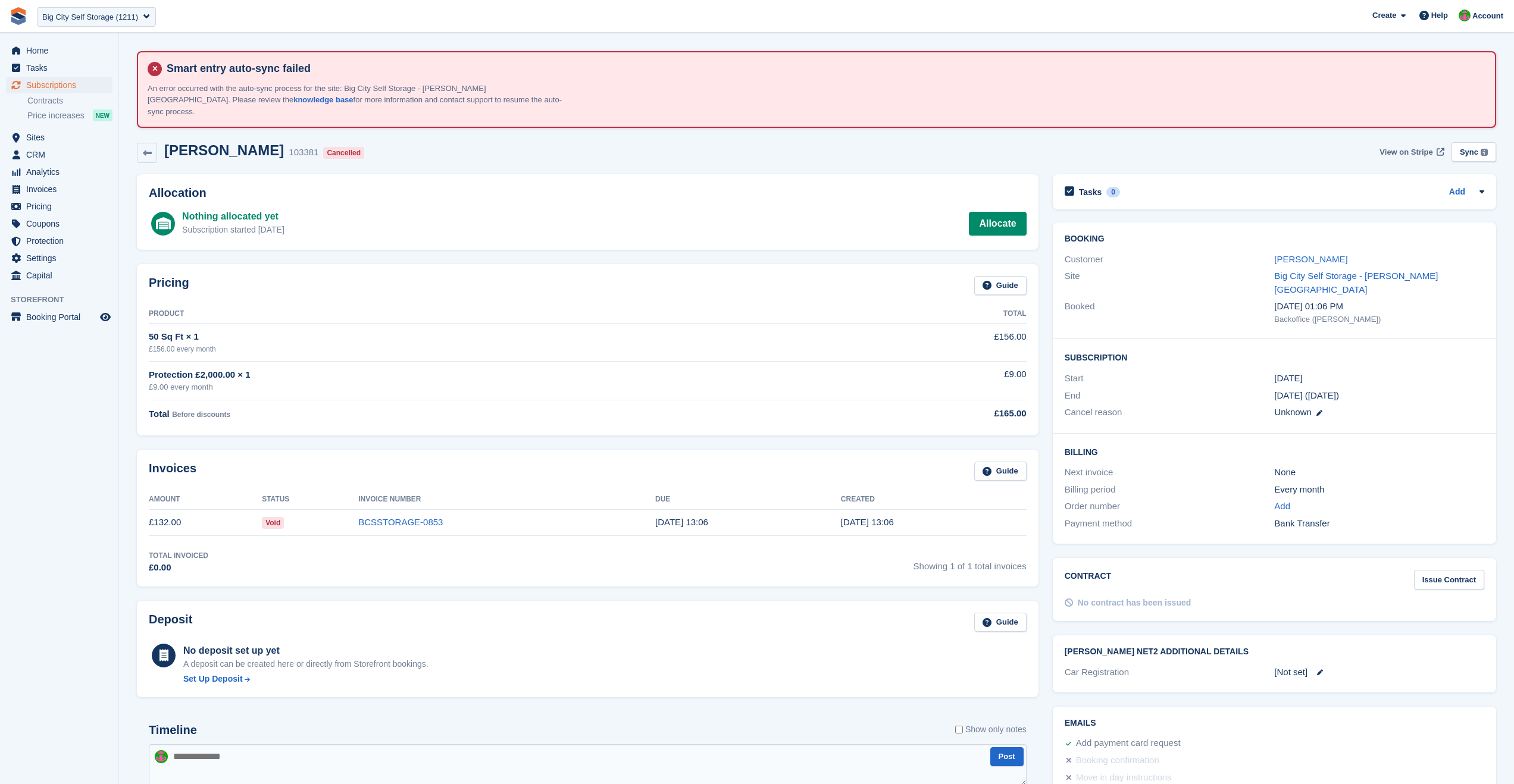
click at [1399, 146] on span "View on Stripe" at bounding box center [1406, 152] width 53 height 12
